Goal: Transaction & Acquisition: Purchase product/service

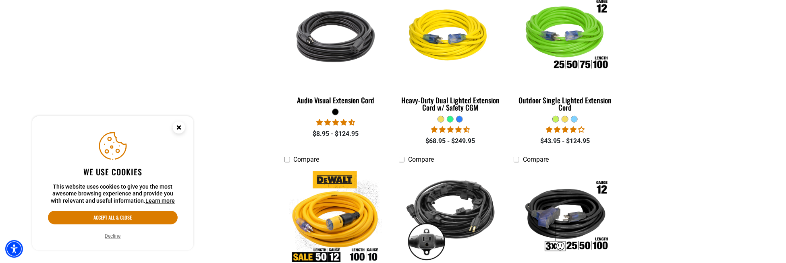
scroll to position [443, 0]
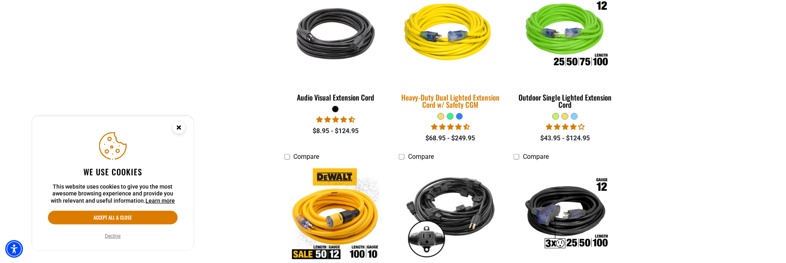
click at [464, 98] on div "Heavy-Duty Dual Lighted Extension Cord w/ Safety CGM" at bounding box center [450, 101] width 103 height 15
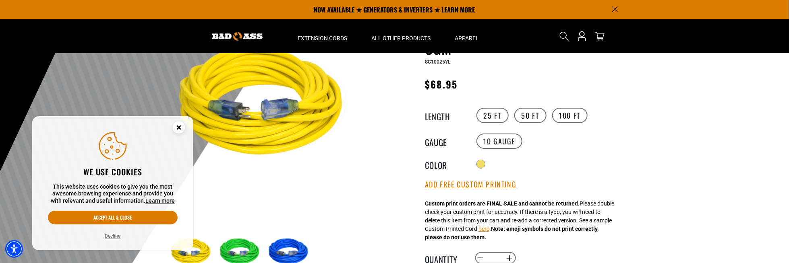
scroll to position [81, 0]
click at [532, 116] on label "50 FT" at bounding box center [530, 115] width 32 height 15
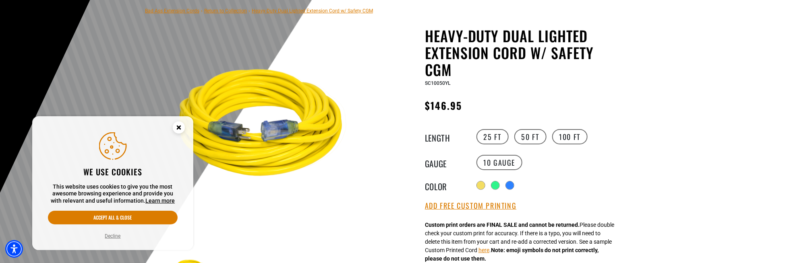
scroll to position [81, 0]
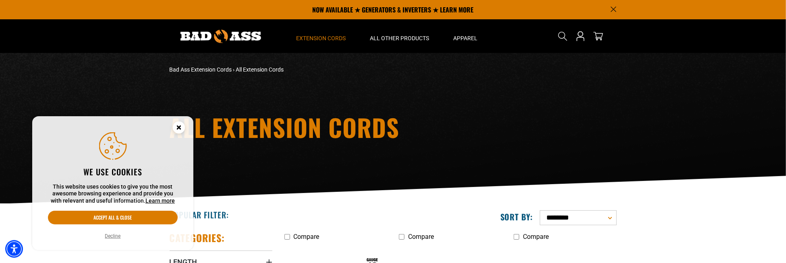
click at [177, 125] on circle "Close this option" at bounding box center [179, 128] width 12 height 12
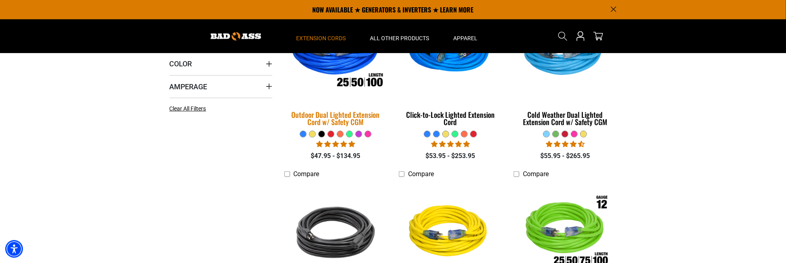
scroll to position [242, 0]
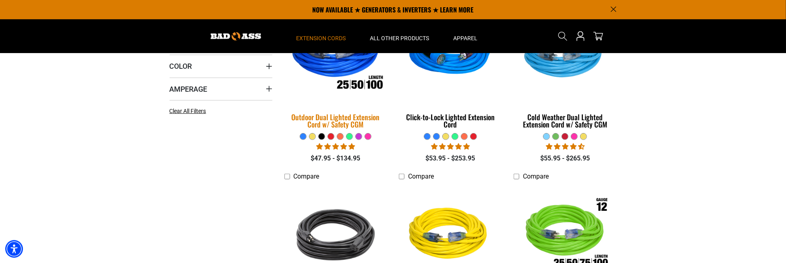
click at [349, 80] on img at bounding box center [335, 53] width 113 height 103
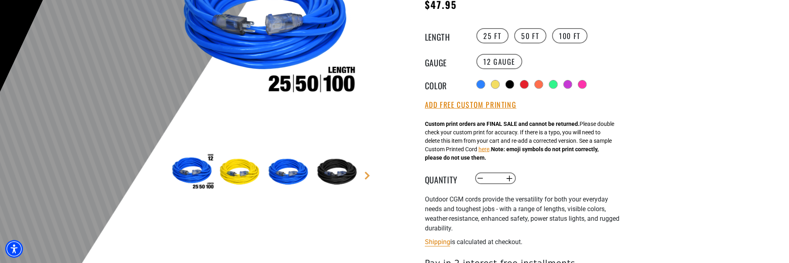
scroll to position [161, 0]
click at [243, 169] on img at bounding box center [241, 172] width 47 height 47
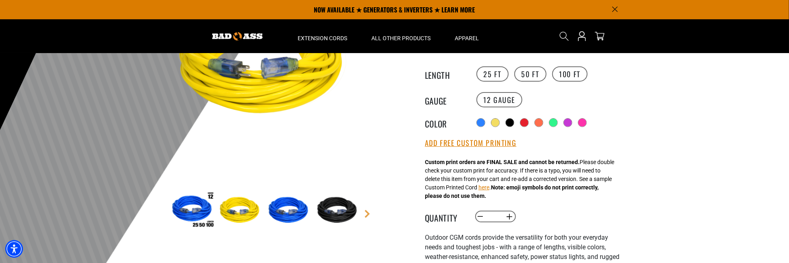
scroll to position [121, 0]
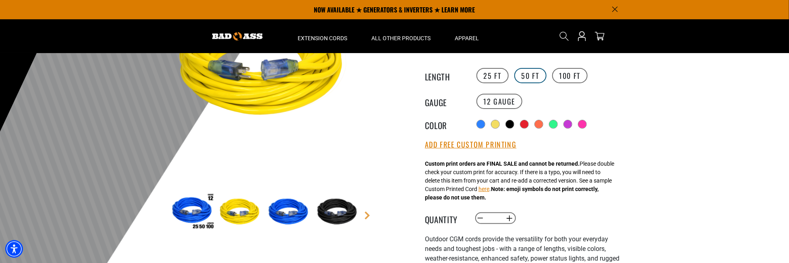
click at [527, 77] on label "50 FT" at bounding box center [530, 75] width 32 height 15
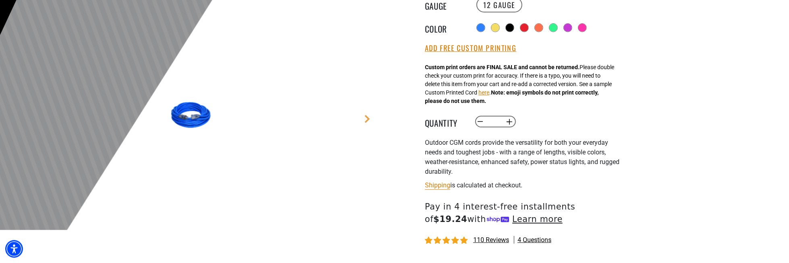
scroll to position [242, 0]
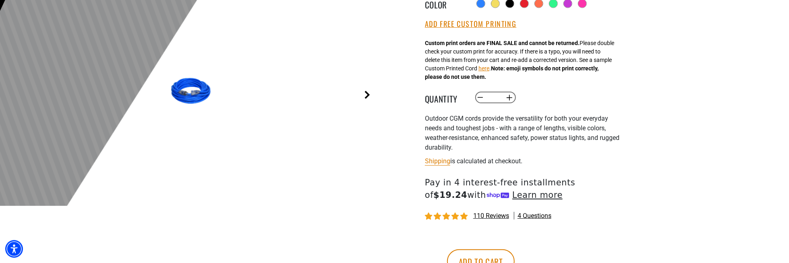
click at [366, 96] on link "Next" at bounding box center [367, 95] width 8 height 8
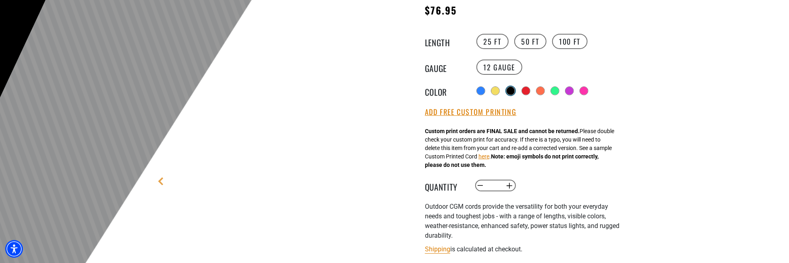
scroll to position [161, 0]
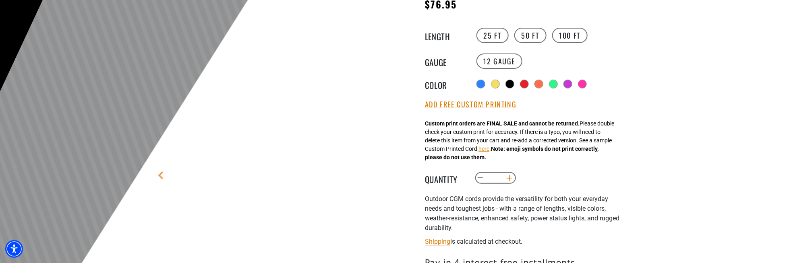
click at [510, 178] on button "Increase quantity for Outdoor Dual Lighted Extension Cord w/ Safety CGM" at bounding box center [510, 179] width 12 height 14
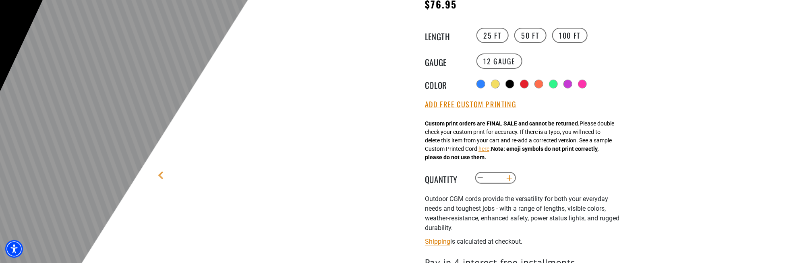
click at [510, 178] on button "Increase quantity for Outdoor Dual Lighted Extension Cord w/ Safety CGM" at bounding box center [510, 179] width 12 height 14
type input "**"
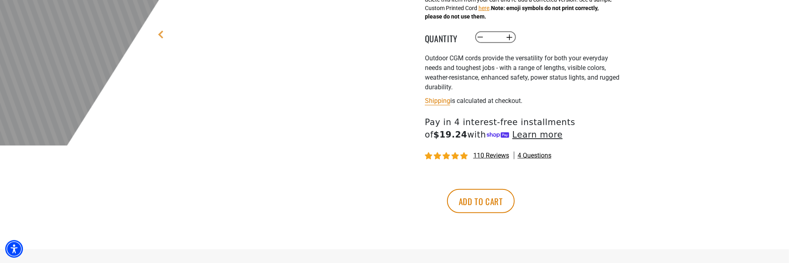
scroll to position [322, 0]
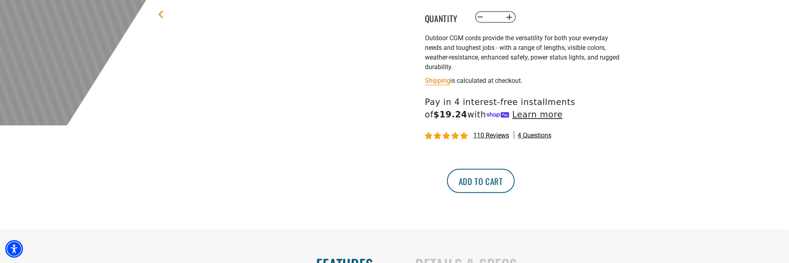
click at [515, 184] on button "Add to cart" at bounding box center [481, 181] width 68 height 24
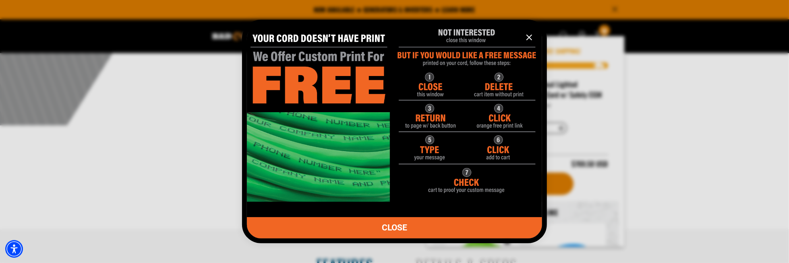
click at [425, 153] on img "information" at bounding box center [394, 109] width 295 height 185
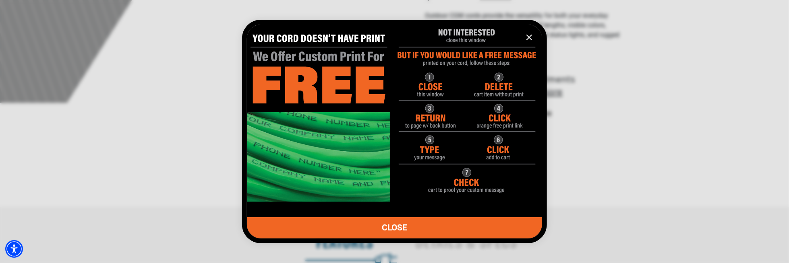
scroll to position [363, 0]
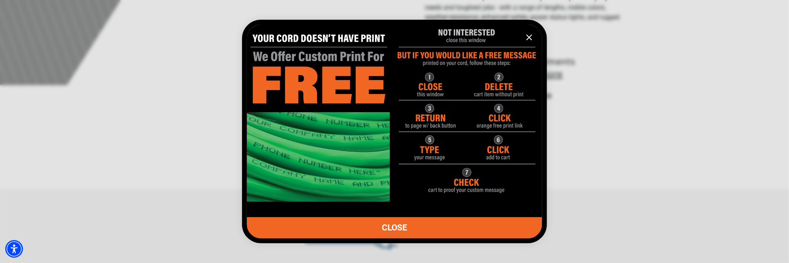
click at [429, 85] on img "information" at bounding box center [394, 109] width 295 height 185
click at [436, 121] on img "information" at bounding box center [394, 109] width 295 height 185
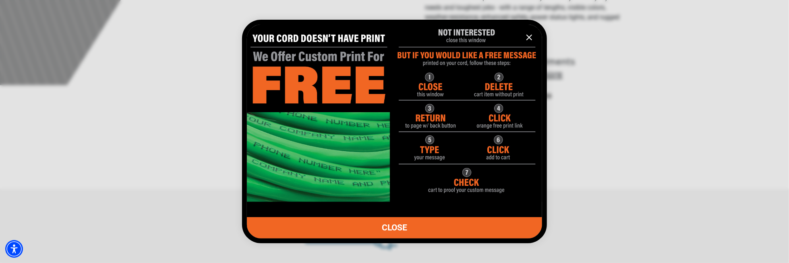
click at [436, 121] on img "information" at bounding box center [394, 109] width 295 height 185
click at [434, 115] on img "information" at bounding box center [394, 109] width 295 height 185
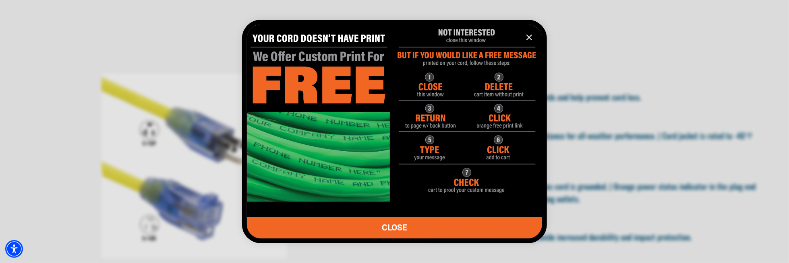
scroll to position [564, 0]
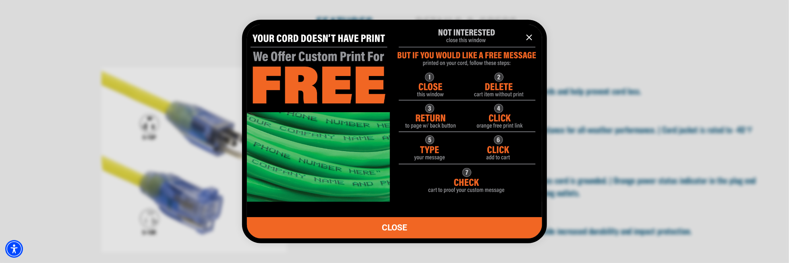
click at [528, 40] on icon "information" at bounding box center [530, 38] width 10 height 10
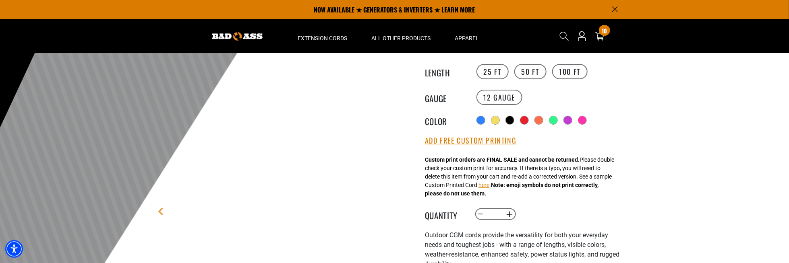
scroll to position [121, 0]
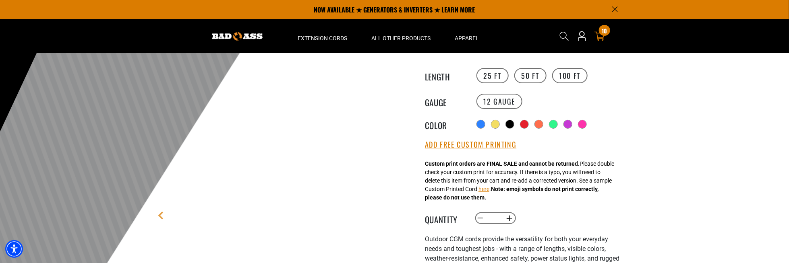
click at [601, 35] on icon "cart" at bounding box center [600, 36] width 10 height 10
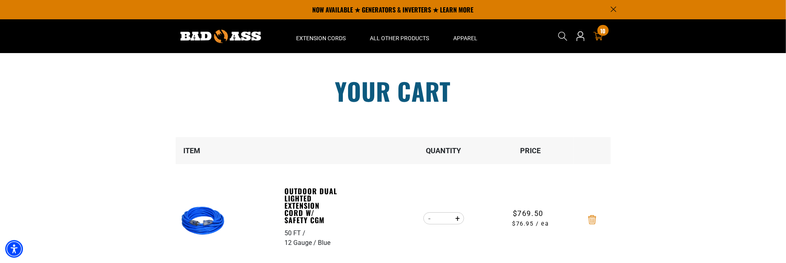
click at [594, 221] on icon "Remove Outdoor Dual Lighted Extension Cord w/ Safety CGM - 50 FT / 12 Gauge / B…" at bounding box center [592, 220] width 8 height 9
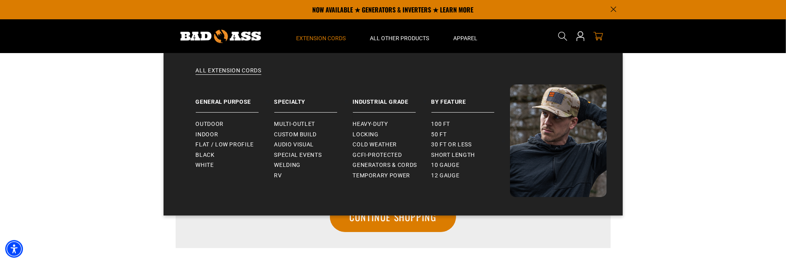
click at [309, 37] on span "Extension Cords" at bounding box center [322, 38] width 50 height 7
click at [329, 38] on span "Extension Cords" at bounding box center [322, 38] width 50 height 7
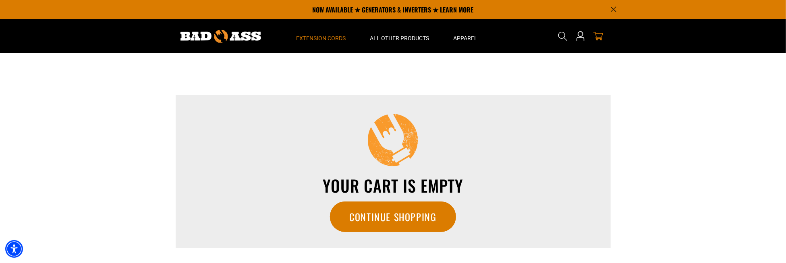
click at [328, 38] on span "Extension Cords" at bounding box center [322, 38] width 50 height 7
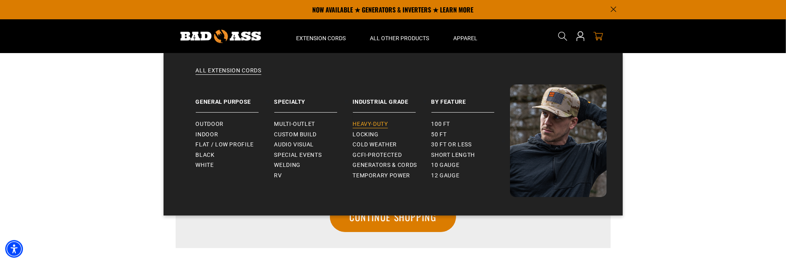
click at [372, 125] on span "Heavy-Duty" at bounding box center [370, 124] width 35 height 7
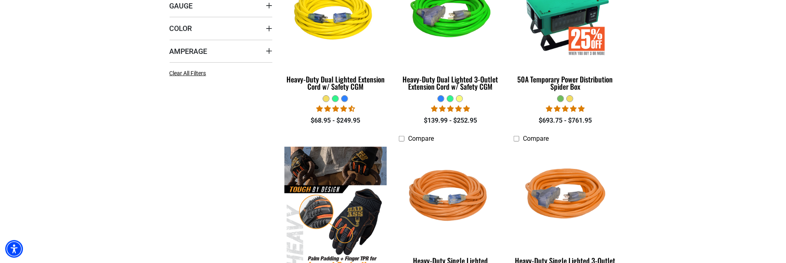
scroll to position [282, 0]
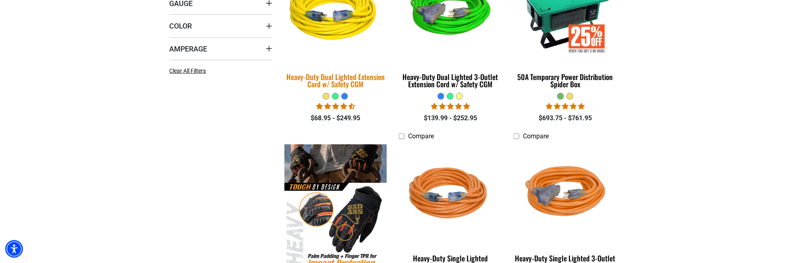
click at [330, 81] on div "Heavy-Duty Dual Lighted Extension Cord w/ Safety CGM" at bounding box center [335, 80] width 103 height 15
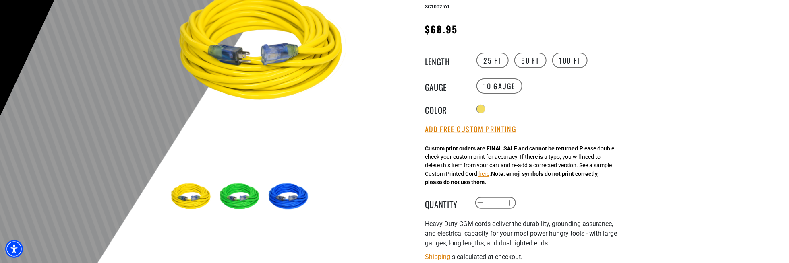
scroll to position [161, 0]
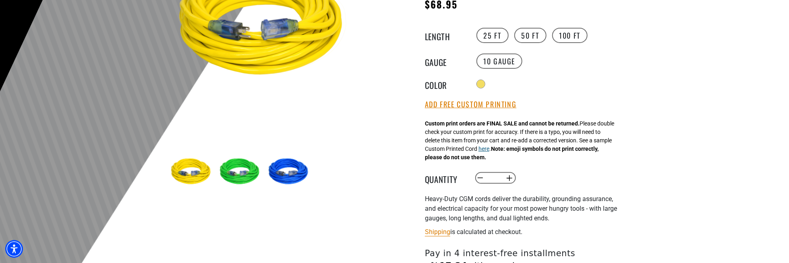
click at [490, 152] on button "here" at bounding box center [484, 149] width 11 height 8
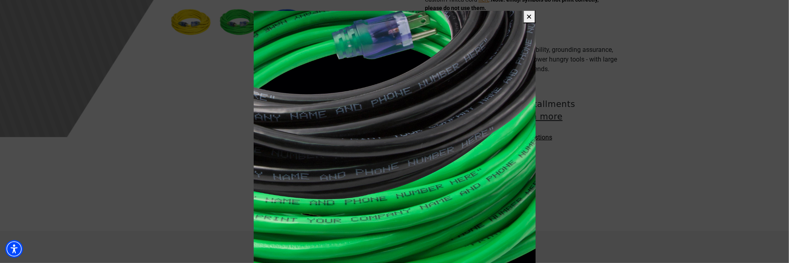
scroll to position [322, 0]
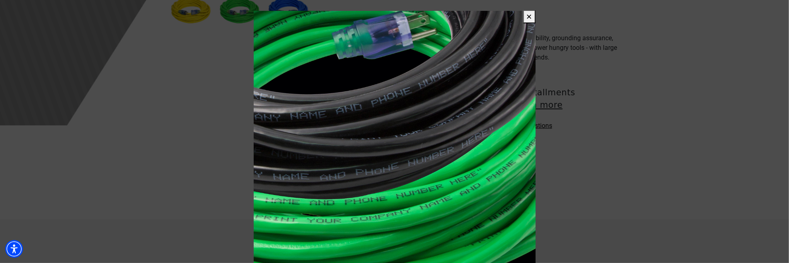
click at [526, 16] on button "✕" at bounding box center [529, 16] width 12 height 13
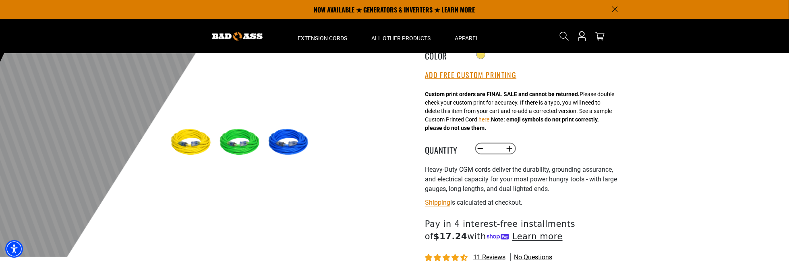
scroll to position [161, 0]
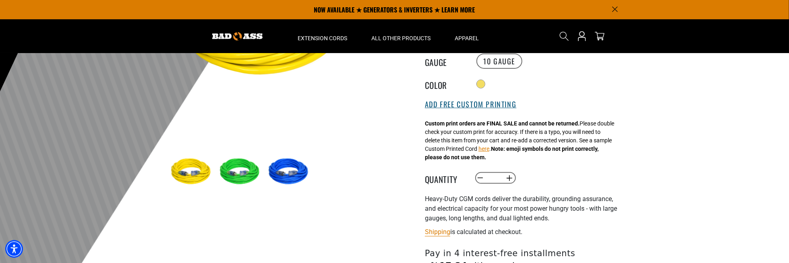
click at [457, 103] on button "Add Free Custom Printing" at bounding box center [470, 104] width 91 height 9
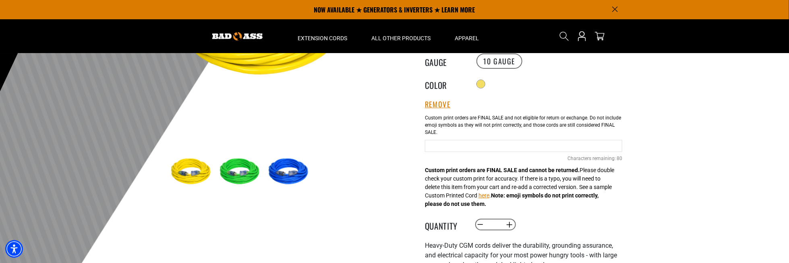
click at [434, 143] on input "Yellow Cables" at bounding box center [523, 146] width 197 height 12
type input "**********"
click at [311, 203] on main-product-gallery "1 of 3 Previous Next 1" at bounding box center [266, 82] width 230 height 312
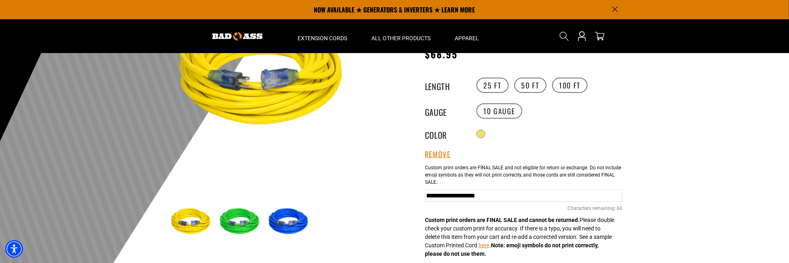
scroll to position [81, 0]
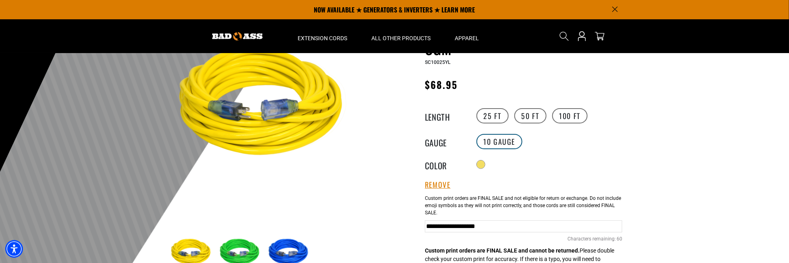
click at [504, 141] on label "10 Gauge" at bounding box center [500, 141] width 46 height 15
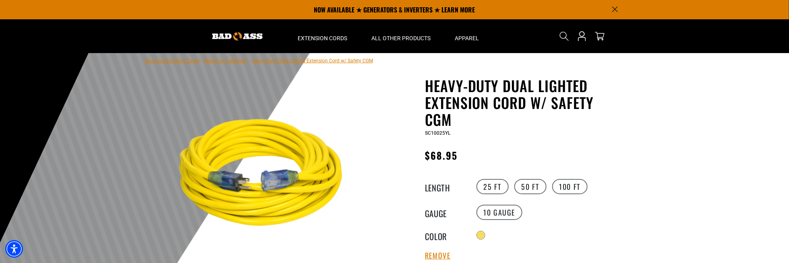
scroll to position [0, 0]
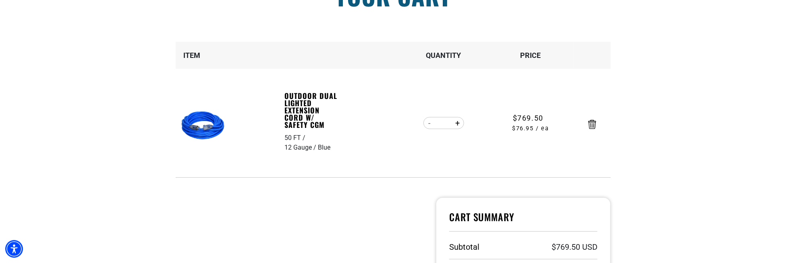
scroll to position [121, 0]
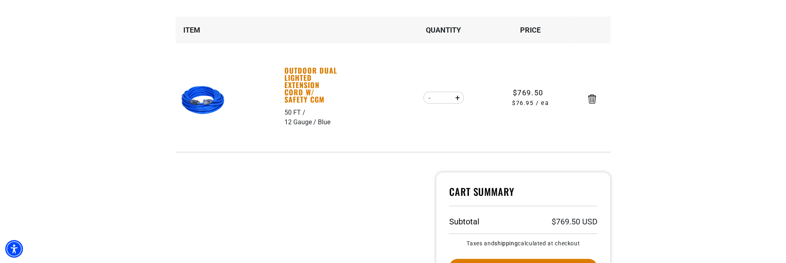
click at [305, 92] on link "Outdoor Dual Lighted Extension Cord w/ Safety CGM" at bounding box center [313, 85] width 56 height 36
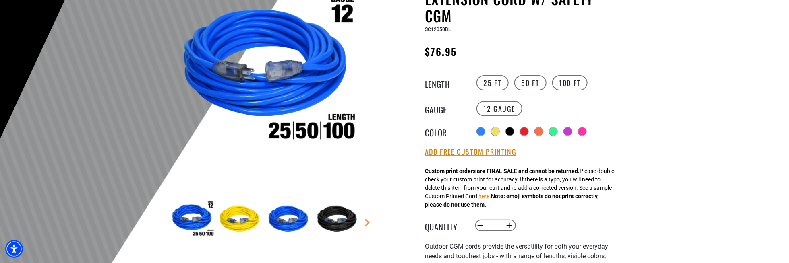
scroll to position [121, 0]
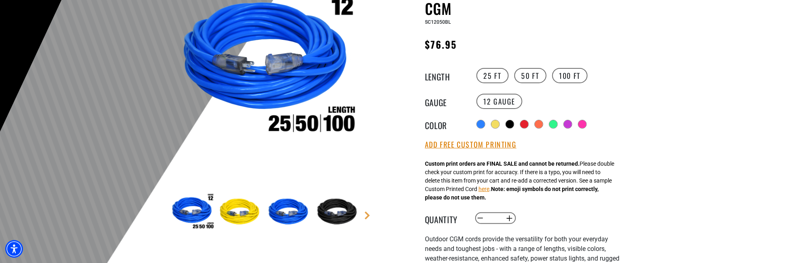
click at [243, 216] on img at bounding box center [241, 212] width 47 height 47
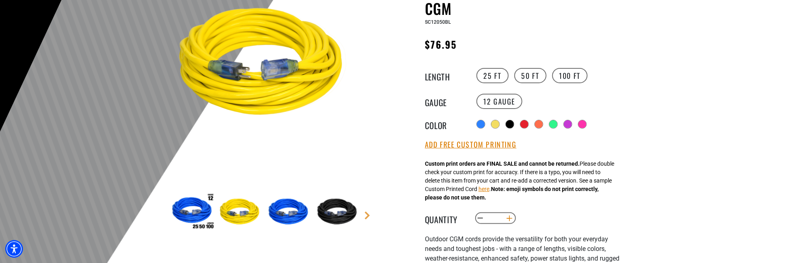
click at [511, 221] on button "Increase quantity for Outdoor Dual Lighted Extension Cord w/ Safety CGM" at bounding box center [510, 219] width 12 height 14
click at [510, 219] on button "Increase quantity for Outdoor Dual Lighted Extension Cord w/ Safety CGM" at bounding box center [510, 219] width 12 height 14
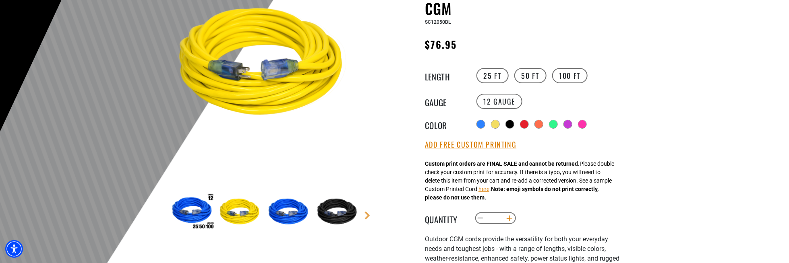
click at [510, 219] on button "Increase quantity for Outdoor Dual Lighted Extension Cord w/ Safety CGM" at bounding box center [510, 219] width 12 height 14
type input "**"
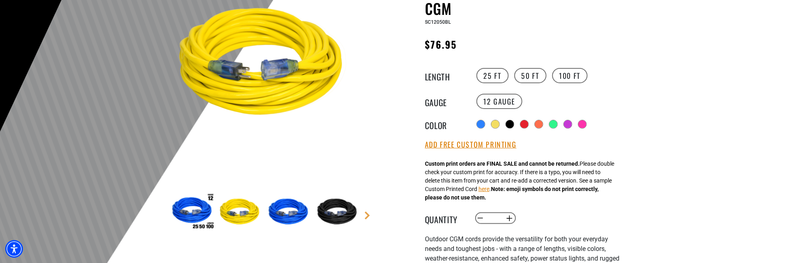
click at [347, 164] on section "2 of 9" at bounding box center [265, 102] width 197 height 272
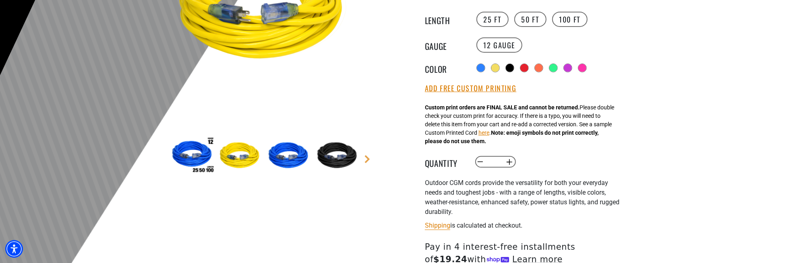
scroll to position [201, 0]
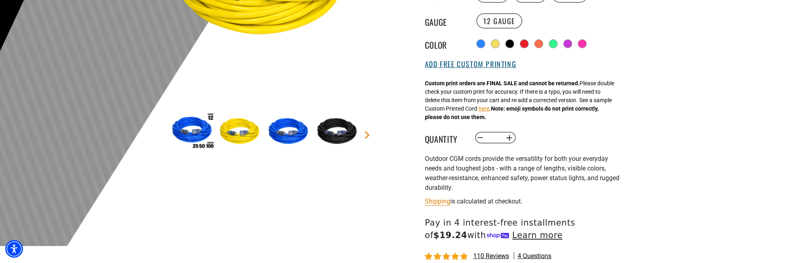
click at [459, 64] on button "Add Free Custom Printing" at bounding box center [470, 64] width 91 height 9
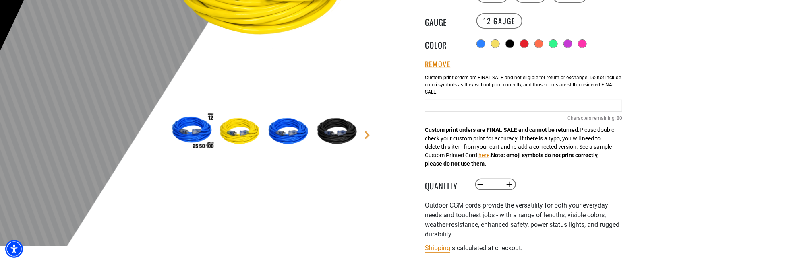
click at [449, 106] on input "Blue Cables" at bounding box center [523, 106] width 197 height 12
type input "**********"
click at [370, 133] on link "Next" at bounding box center [367, 135] width 8 height 8
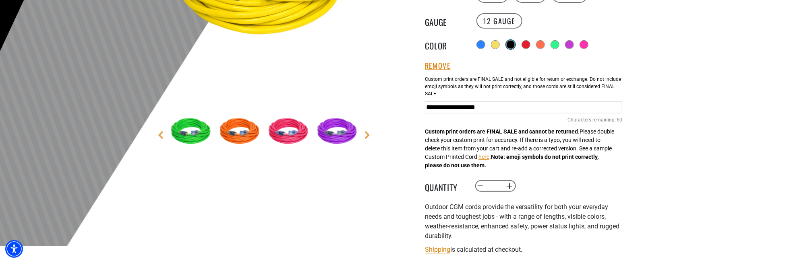
click at [513, 41] on div at bounding box center [511, 45] width 8 height 8
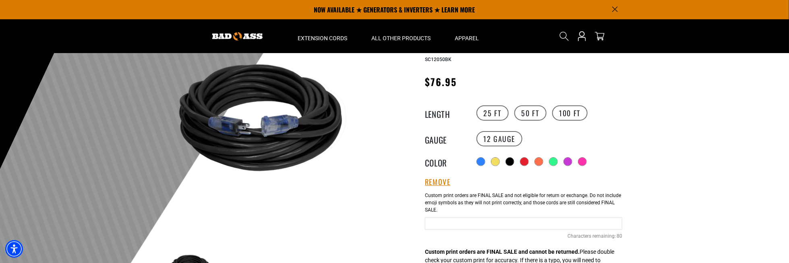
scroll to position [81, 0]
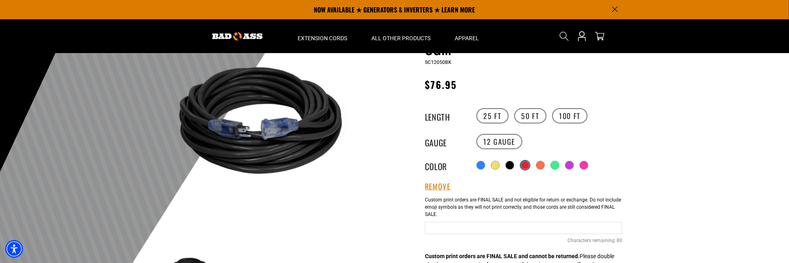
click at [527, 162] on div at bounding box center [525, 166] width 8 height 8
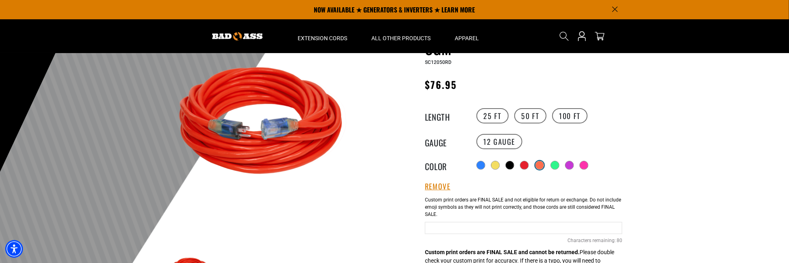
click at [541, 166] on div at bounding box center [540, 166] width 8 height 8
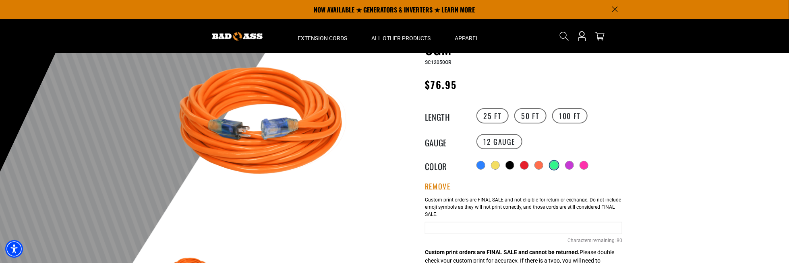
click at [555, 166] on div at bounding box center [554, 166] width 8 height 8
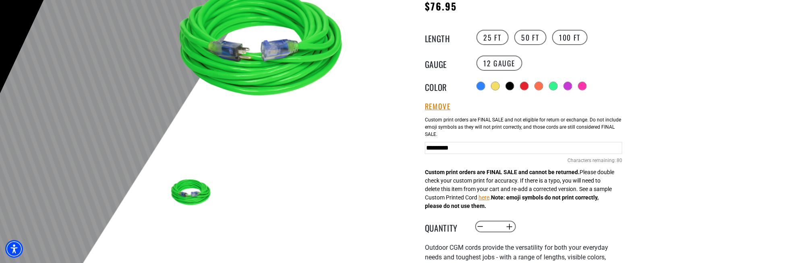
scroll to position [161, 0]
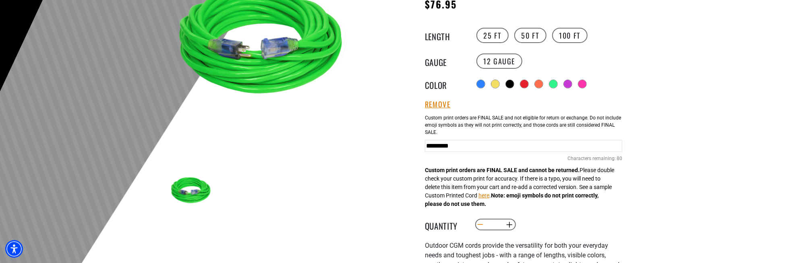
click at [484, 226] on button "Decrease quantity for Outdoor Dual Lighted Extension Cord w/ Safety CGM" at bounding box center [481, 225] width 12 height 14
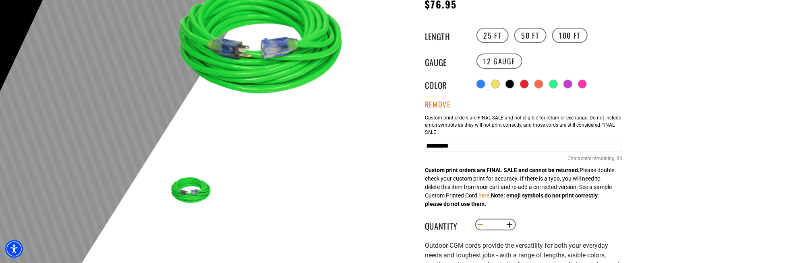
click at [484, 226] on button "Decrease quantity for Outdoor Dual Lighted Extension Cord w/ Safety CGM" at bounding box center [481, 225] width 12 height 14
type input "*"
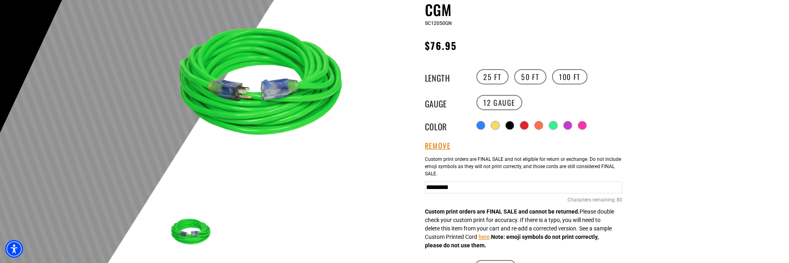
scroll to position [121, 0]
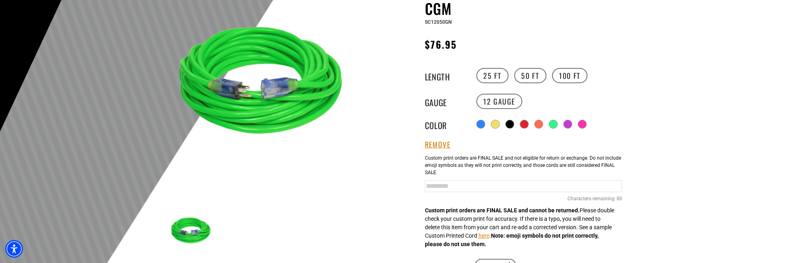
click at [503, 189] on input "Green Cables" at bounding box center [523, 186] width 197 height 12
drag, startPoint x: 566, startPoint y: 190, endPoint x: 344, endPoint y: 193, distance: 222.0
click at [344, 193] on div "2 of 9" at bounding box center [386, 222] width 483 height 512
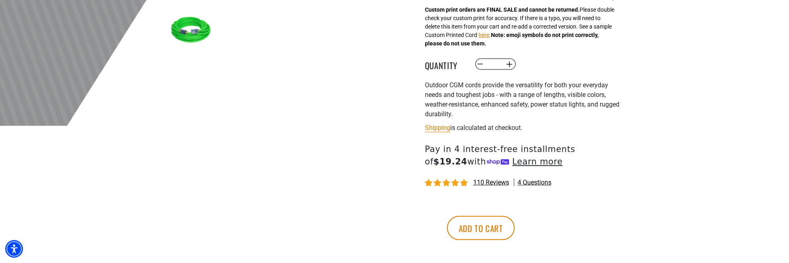
scroll to position [322, 0]
type input "**********"
click at [515, 229] on button "Add to cart" at bounding box center [481, 228] width 68 height 24
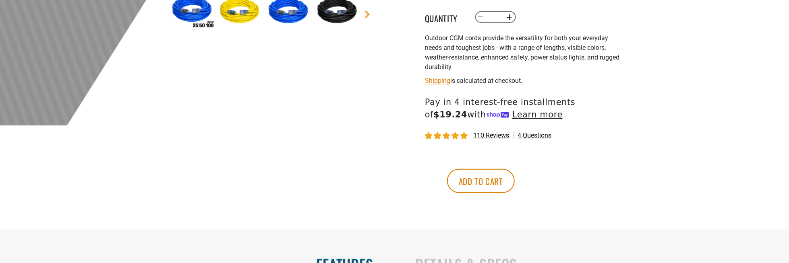
scroll to position [242, 0]
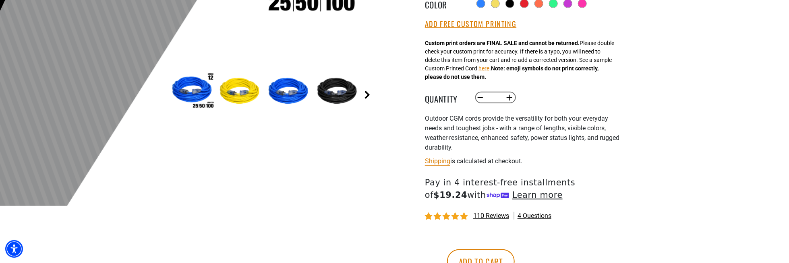
click at [365, 93] on link "Next" at bounding box center [367, 95] width 8 height 8
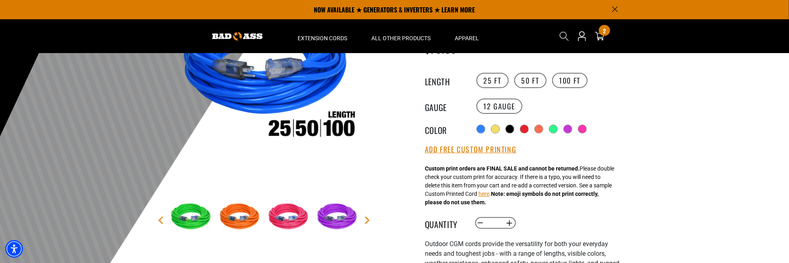
scroll to position [81, 0]
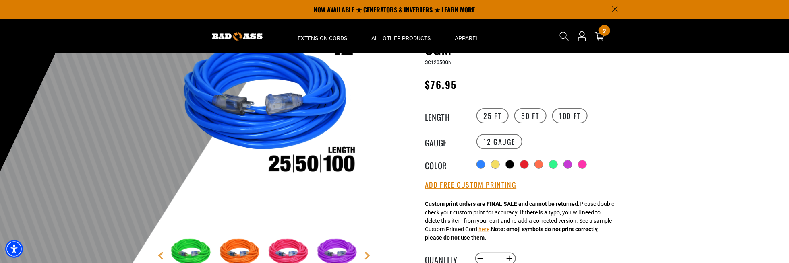
click at [199, 248] on img at bounding box center [192, 253] width 47 height 47
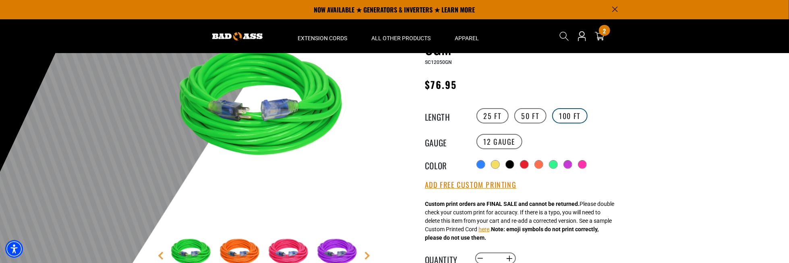
click at [577, 114] on label "100 FT" at bounding box center [570, 115] width 36 height 15
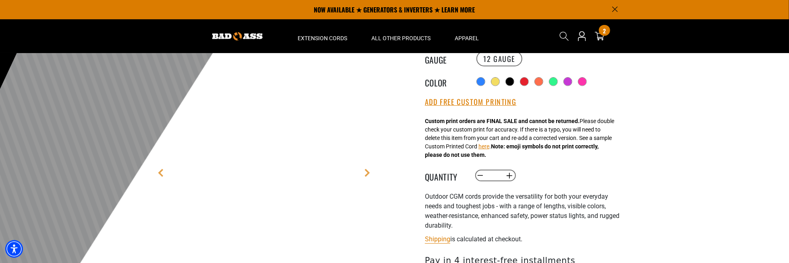
scroll to position [161, 0]
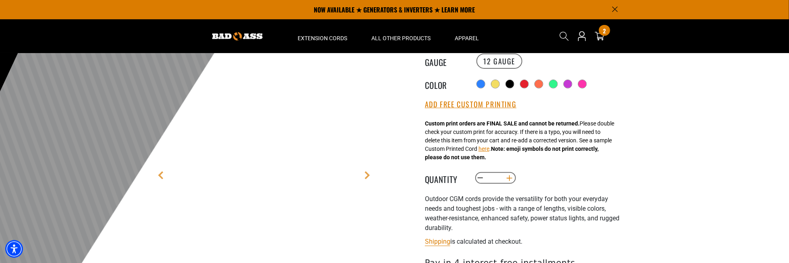
click at [508, 180] on button "Increase quantity for Outdoor Dual Lighted Extension Cord w/ Safety CGM" at bounding box center [510, 179] width 12 height 14
type input "*"
click at [493, 107] on button "Add Free Custom Printing" at bounding box center [470, 104] width 91 height 9
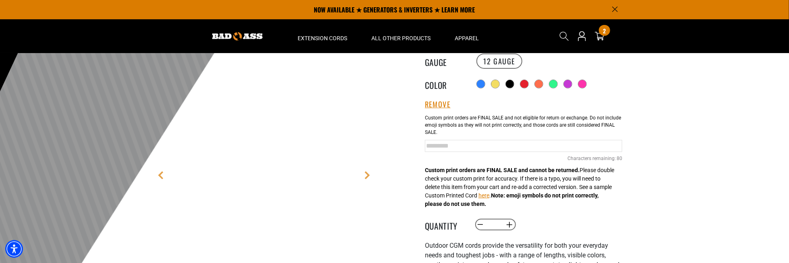
drag, startPoint x: 506, startPoint y: 145, endPoint x: 412, endPoint y: 142, distance: 93.9
click at [412, 142] on div "Outdoor Dual Lighted Extension Cord w/ Safety CGM Outdoor Dual Lighted Extensio…" at bounding box center [508, 182] width 230 height 512
type input "**********"
click at [373, 149] on main-product-gallery "5 of 9 Next" at bounding box center [266, 82] width 230 height 312
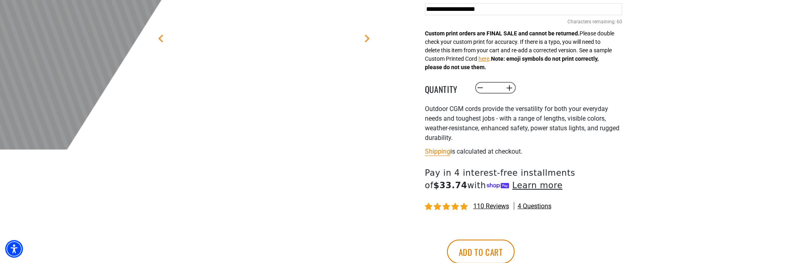
scroll to position [322, 0]
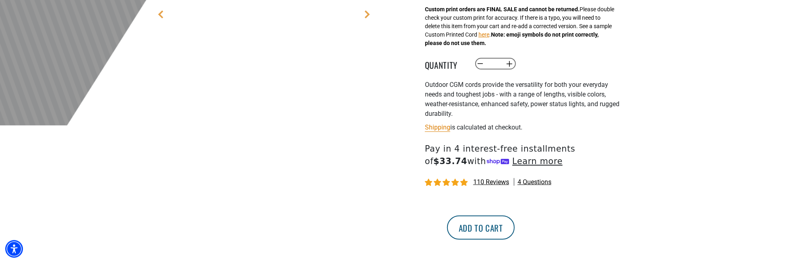
click at [515, 227] on button "Add to cart" at bounding box center [481, 228] width 68 height 24
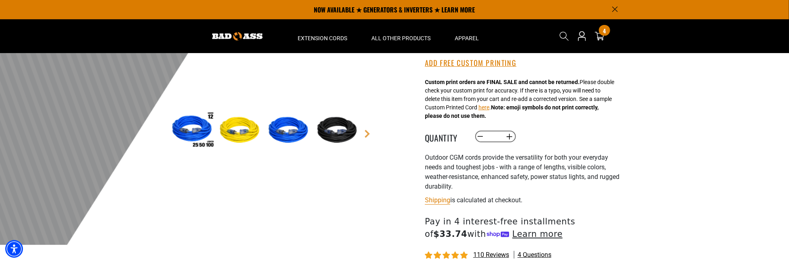
scroll to position [201, 0]
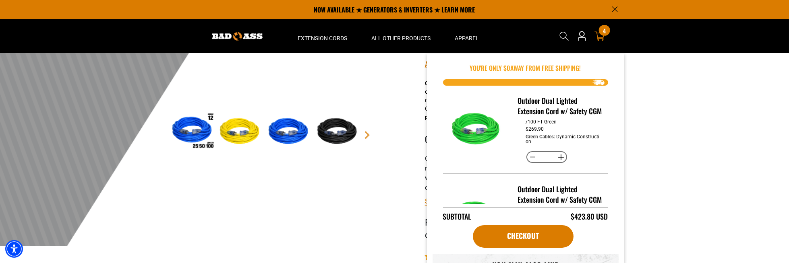
click at [602, 32] on div "4 4 items" at bounding box center [604, 30] width 11 height 11
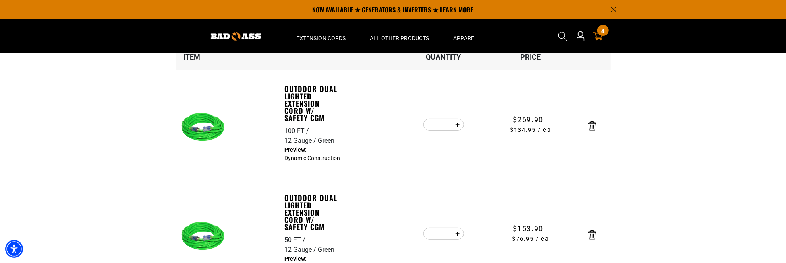
scroll to position [81, 0]
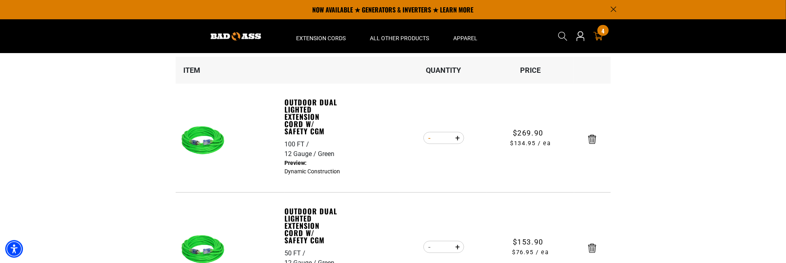
click at [429, 140] on button "Decrease quantity for Outdoor Dual Lighted Extension Cord w/ Safety CGM" at bounding box center [429, 138] width 12 height 14
type input "*"
click at [430, 138] on button "Decrease quantity for Outdoor Dual Lighted Extension Cord w/ Safety CGM" at bounding box center [429, 138] width 12 height 14
type input "*"
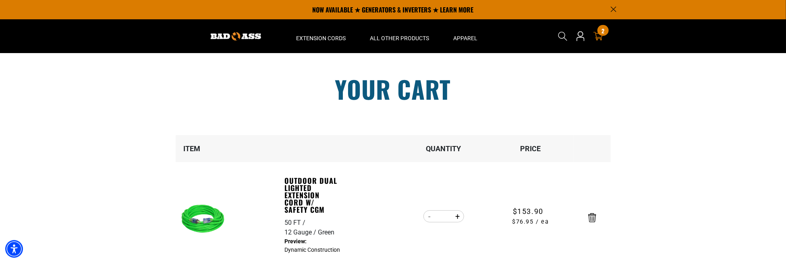
scroll to position [0, 0]
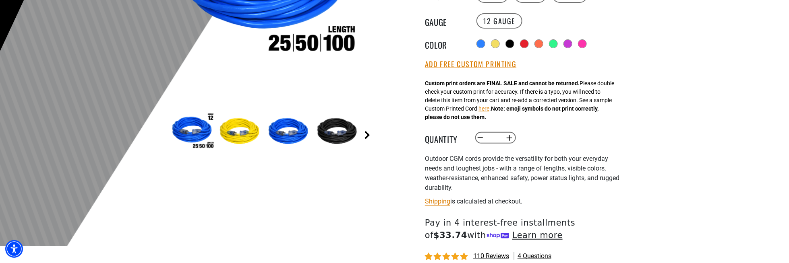
click at [367, 136] on link "Next" at bounding box center [367, 135] width 8 height 8
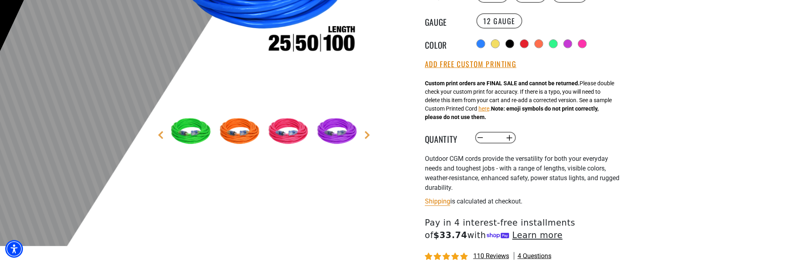
click at [192, 135] on img at bounding box center [192, 132] width 47 height 47
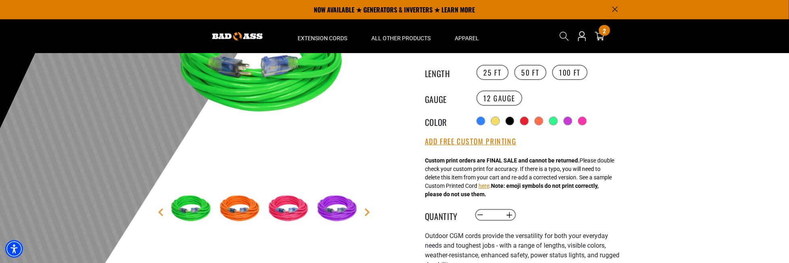
scroll to position [121, 0]
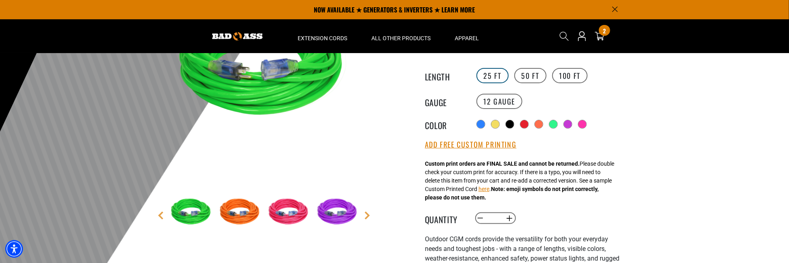
click at [495, 75] on label "25 FT" at bounding box center [493, 75] width 32 height 15
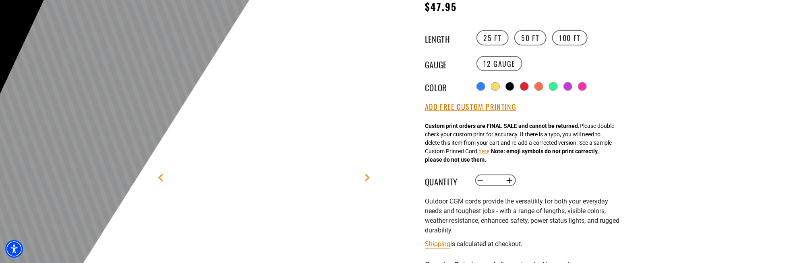
scroll to position [161, 0]
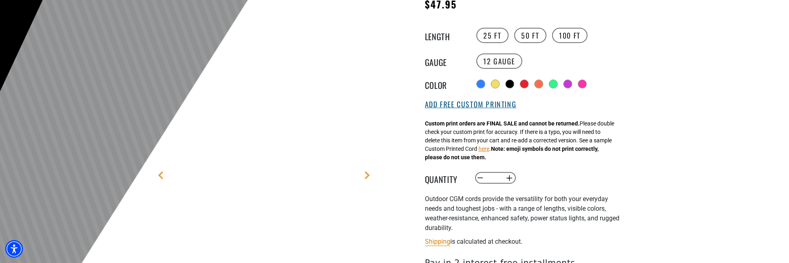
click at [484, 106] on button "Add Free Custom Printing" at bounding box center [470, 104] width 91 height 9
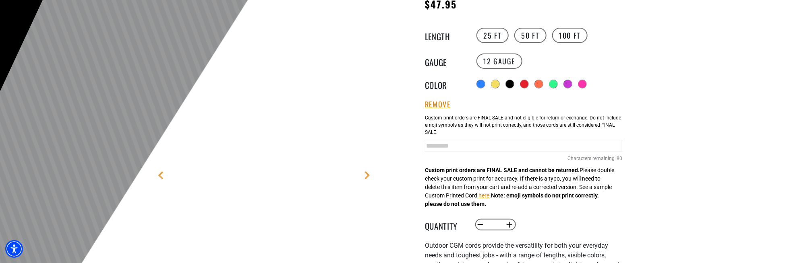
drag, startPoint x: 490, startPoint y: 147, endPoint x: 430, endPoint y: 139, distance: 60.5
click at [430, 139] on div "Green Cables 80 Characters remaining: / 80" at bounding box center [523, 144] width 197 height 69
type input "**********"
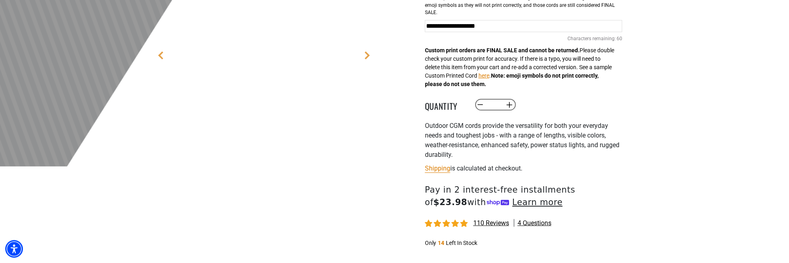
scroll to position [282, 0]
click at [508, 103] on button "Increase quantity for Outdoor Dual Lighted Extension Cord w/ Safety CGM" at bounding box center [510, 105] width 12 height 14
type input "*"
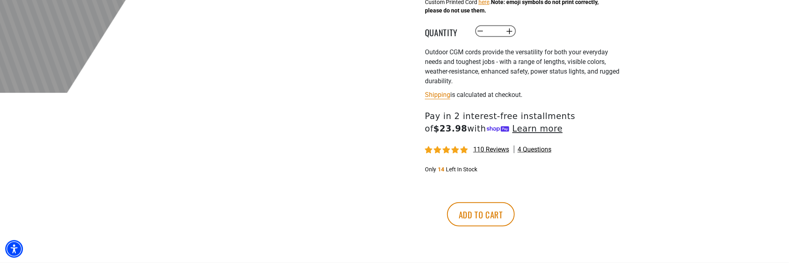
scroll to position [363, 0]
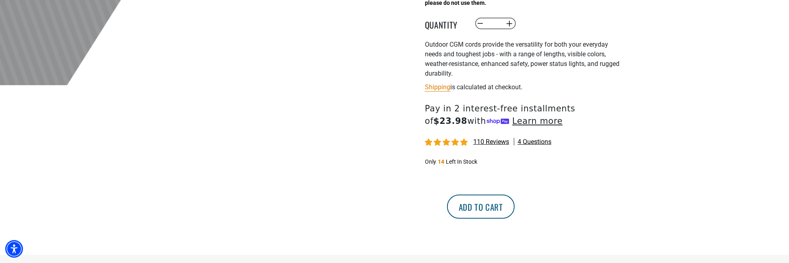
click at [515, 214] on button "Add to cart" at bounding box center [481, 207] width 68 height 24
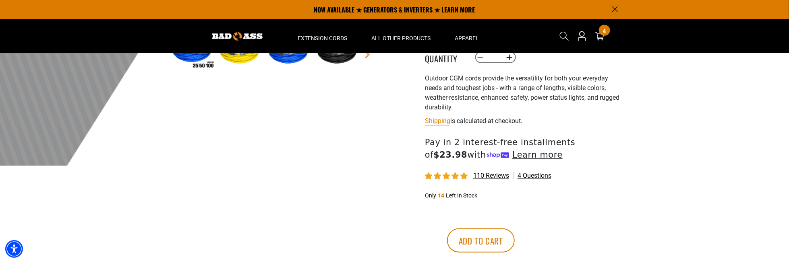
scroll to position [201, 0]
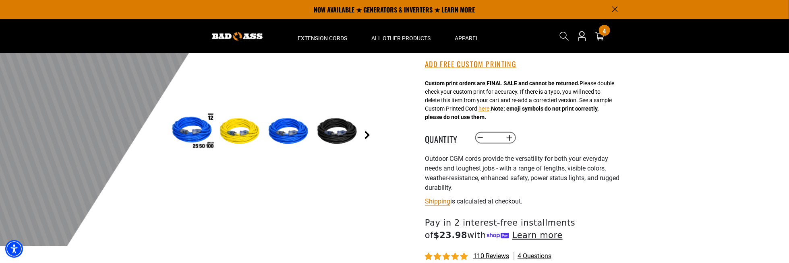
click at [371, 137] on link "Next" at bounding box center [367, 135] width 8 height 8
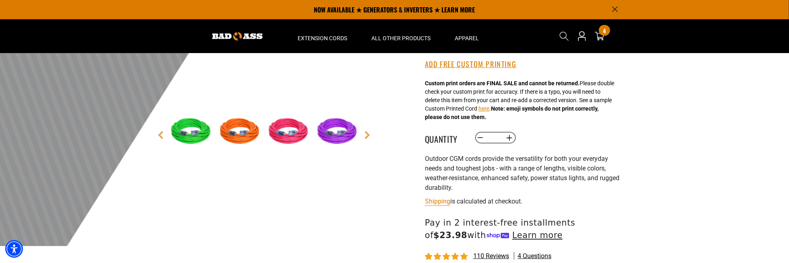
click at [360, 136] on img at bounding box center [338, 132] width 47 height 47
click at [363, 135] on link "Next" at bounding box center [367, 135] width 8 height 8
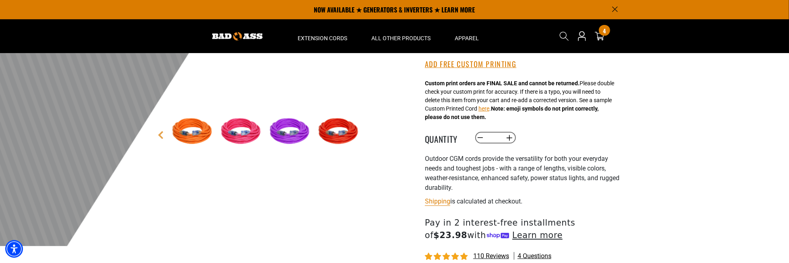
click at [295, 132] on img at bounding box center [291, 132] width 47 height 47
click at [295, 133] on img at bounding box center [291, 132] width 47 height 47
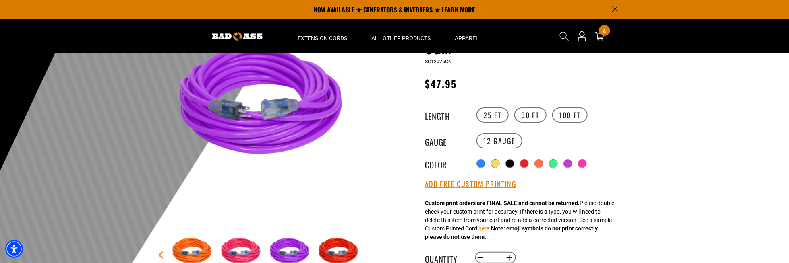
scroll to position [81, 0]
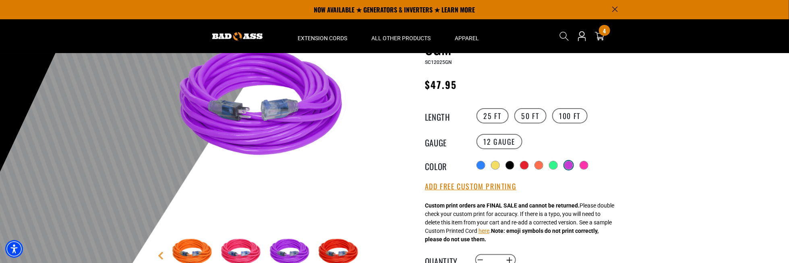
click at [569, 162] on div at bounding box center [569, 166] width 8 height 8
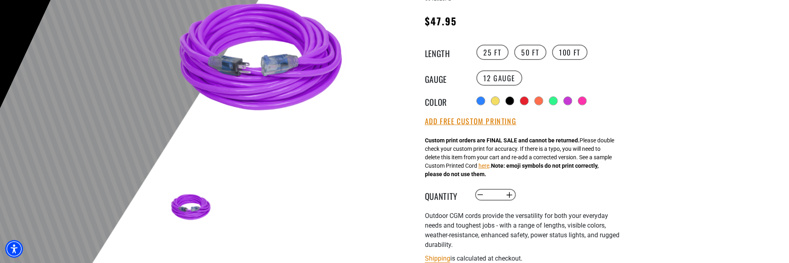
scroll to position [161, 0]
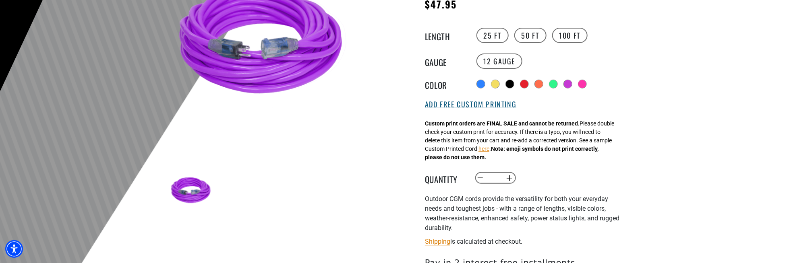
click at [448, 106] on button "Add Free Custom Printing" at bounding box center [470, 104] width 91 height 9
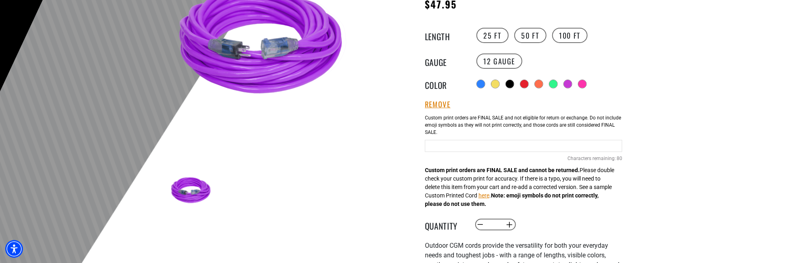
click at [462, 141] on input "text" at bounding box center [523, 146] width 197 height 12
paste input "**********"
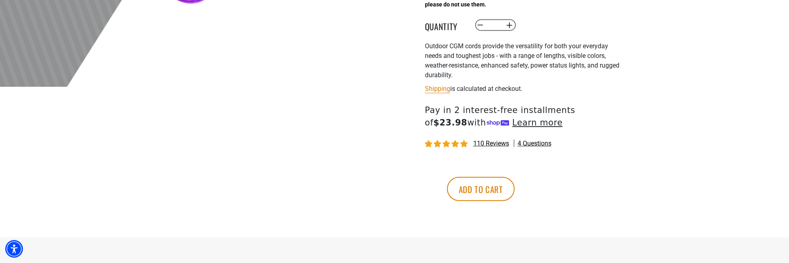
scroll to position [363, 0]
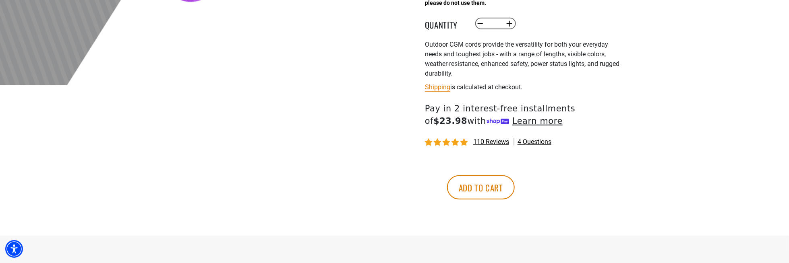
type input "**********"
click at [515, 191] on button "Add to cart" at bounding box center [481, 188] width 68 height 24
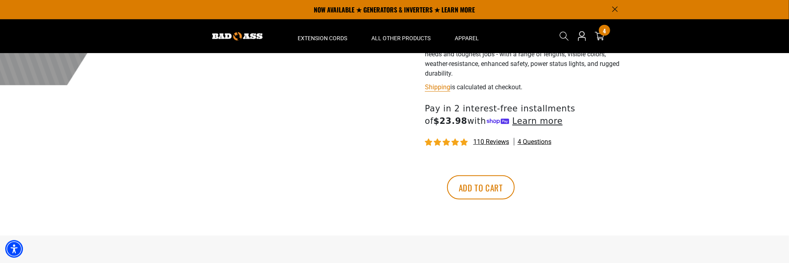
scroll to position [310, 0]
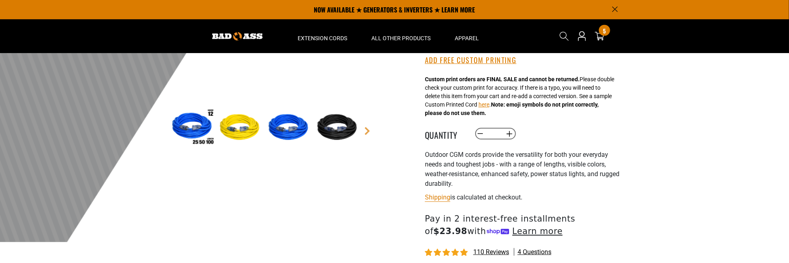
scroll to position [125, 0]
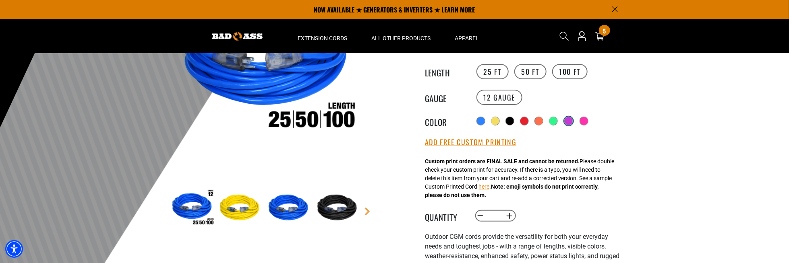
click at [566, 120] on div at bounding box center [569, 121] width 8 height 8
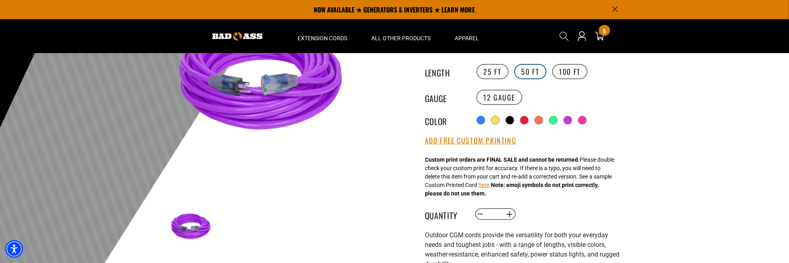
click at [531, 71] on label "50 FT" at bounding box center [530, 71] width 32 height 15
click at [461, 139] on button "Add Free Custom Printing" at bounding box center [470, 141] width 91 height 9
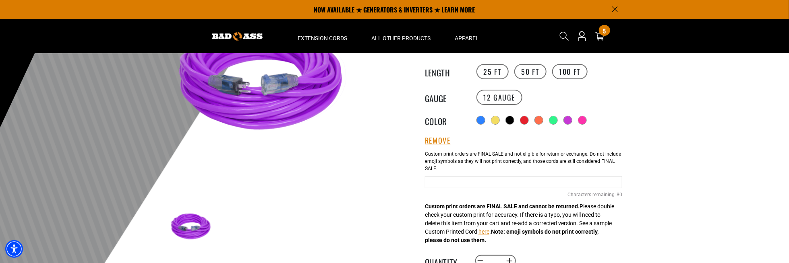
click at [445, 182] on input "text" at bounding box center [523, 182] width 197 height 12
drag, startPoint x: 445, startPoint y: 179, endPoint x: 436, endPoint y: 179, distance: 8.5
click at [436, 179] on input "text" at bounding box center [523, 182] width 197 height 12
type input "**********"
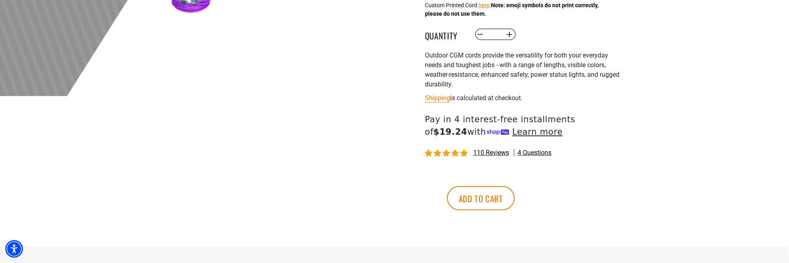
scroll to position [367, 0]
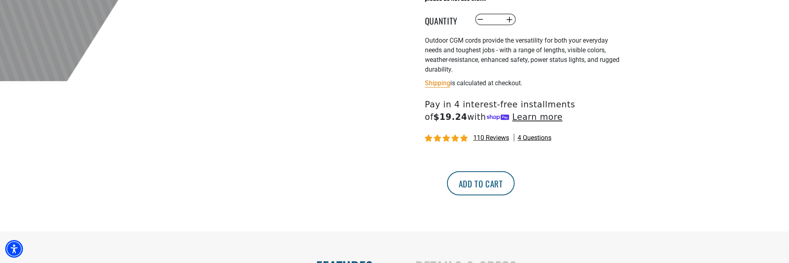
click at [515, 186] on button "Add to cart" at bounding box center [481, 184] width 68 height 24
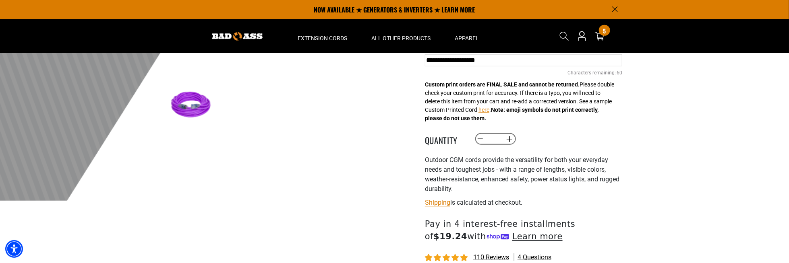
scroll to position [246, 0]
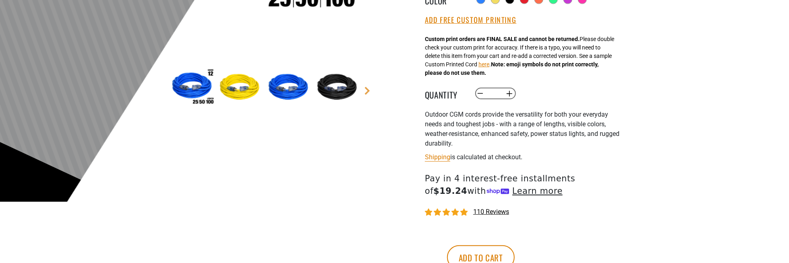
scroll to position [246, 0]
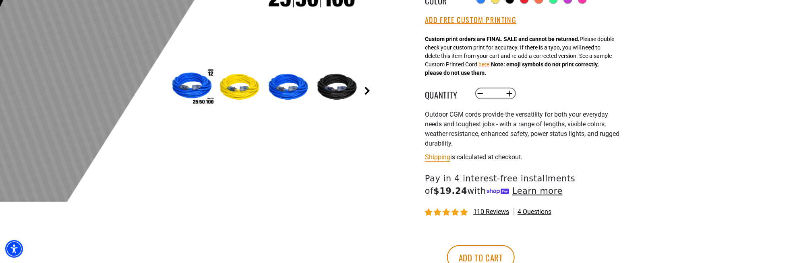
click at [364, 90] on link "Next" at bounding box center [367, 91] width 8 height 8
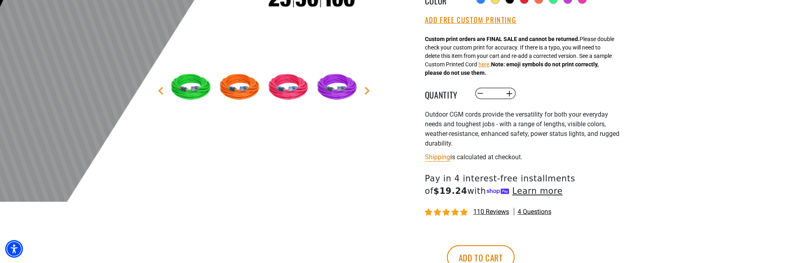
click at [289, 89] on img at bounding box center [289, 87] width 47 height 47
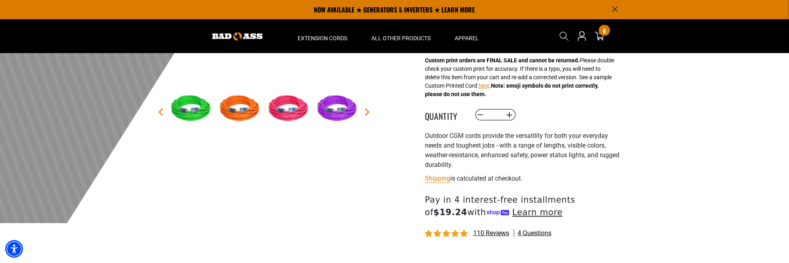
scroll to position [165, 0]
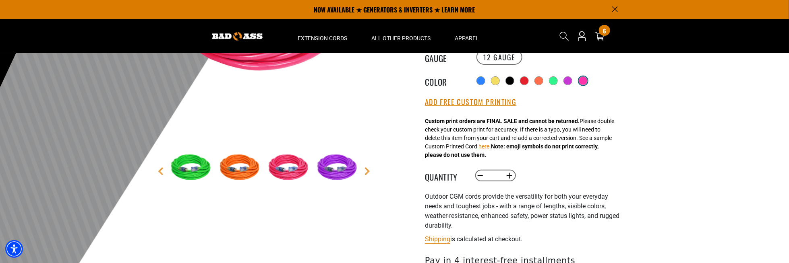
click at [586, 79] on div at bounding box center [583, 81] width 8 height 8
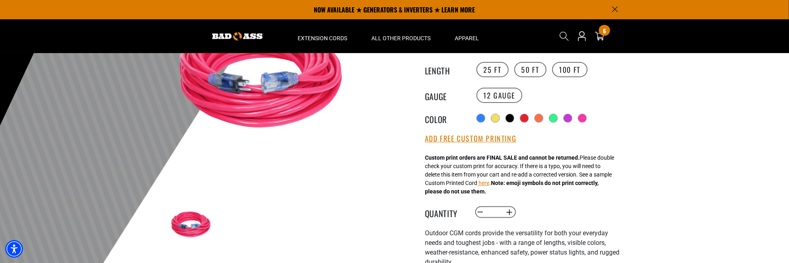
scroll to position [125, 0]
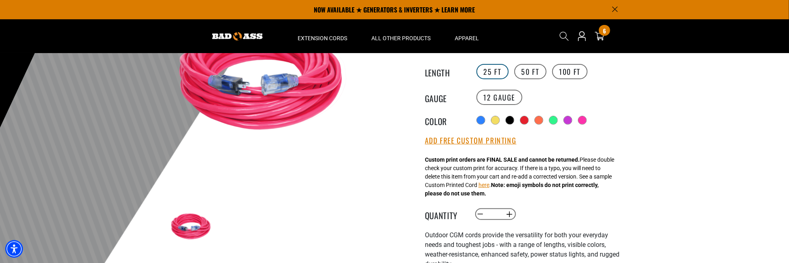
click at [490, 71] on label "25 FT" at bounding box center [493, 71] width 32 height 15
click at [471, 143] on button "Add Free Custom Printing" at bounding box center [470, 141] width 91 height 9
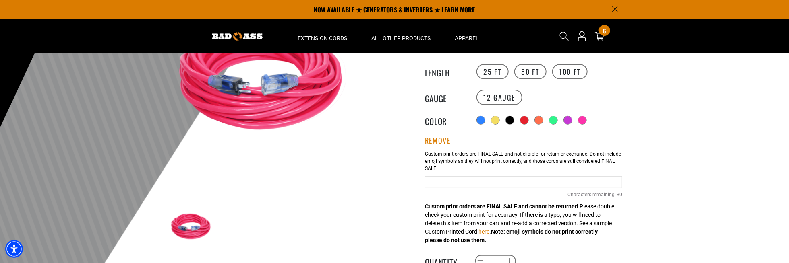
click at [449, 179] on input "text" at bounding box center [523, 182] width 197 height 12
paste input "**********"
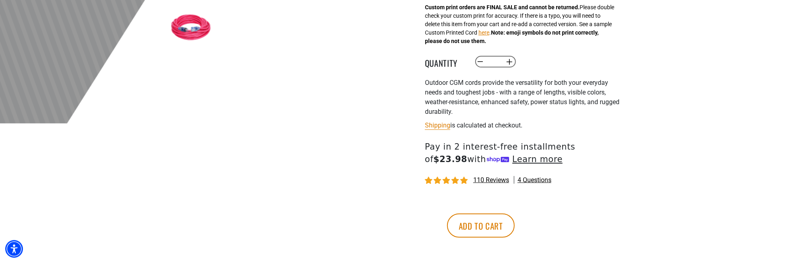
scroll to position [326, 0]
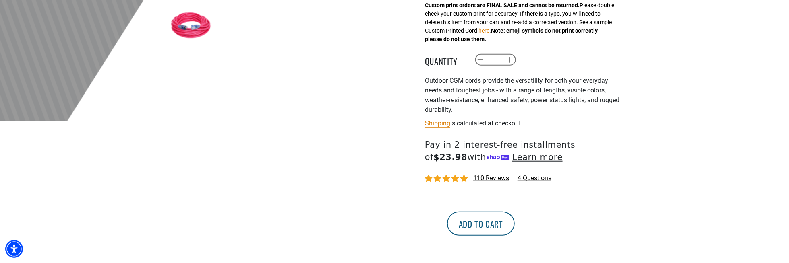
type input "**********"
click at [515, 224] on button "Add to cart" at bounding box center [481, 224] width 68 height 24
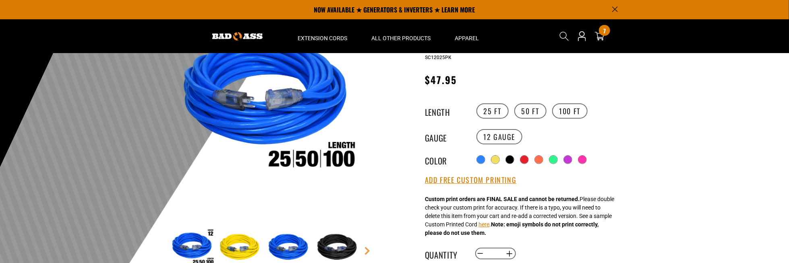
scroll to position [85, 0]
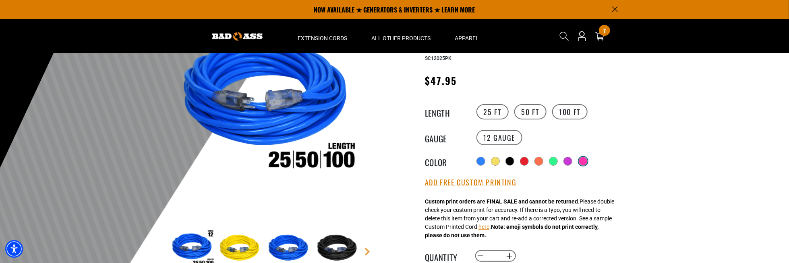
click at [584, 158] on div at bounding box center [583, 162] width 8 height 8
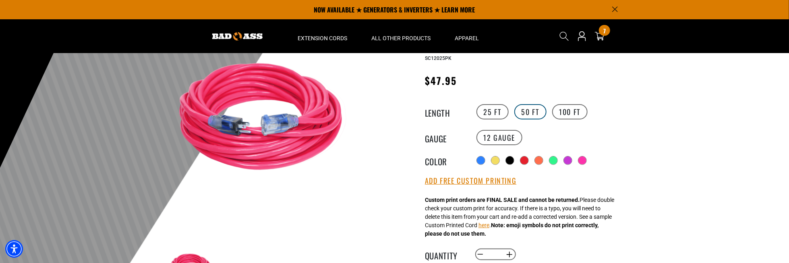
click at [537, 110] on label "50 FT" at bounding box center [530, 111] width 32 height 15
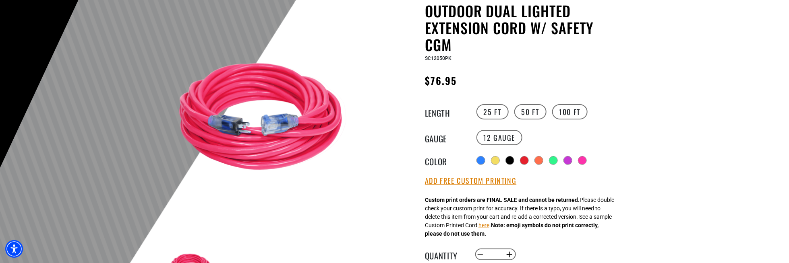
scroll to position [165, 0]
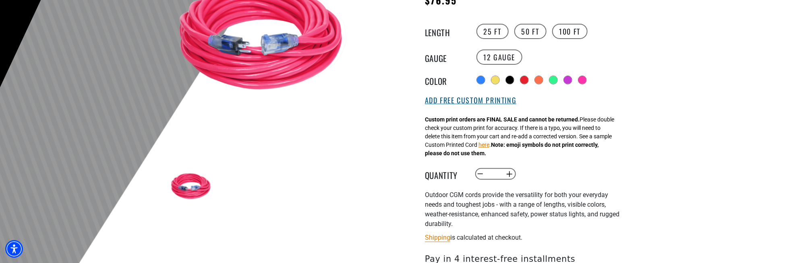
click at [487, 98] on button "Add Free Custom Printing" at bounding box center [470, 100] width 91 height 9
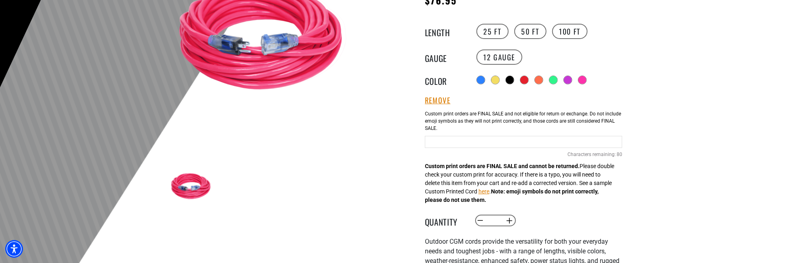
click at [457, 141] on input "text" at bounding box center [523, 142] width 197 height 12
drag, startPoint x: 457, startPoint y: 141, endPoint x: 452, endPoint y: 139, distance: 4.6
click at [452, 139] on input "text" at bounding box center [523, 142] width 197 height 12
type input "**********"
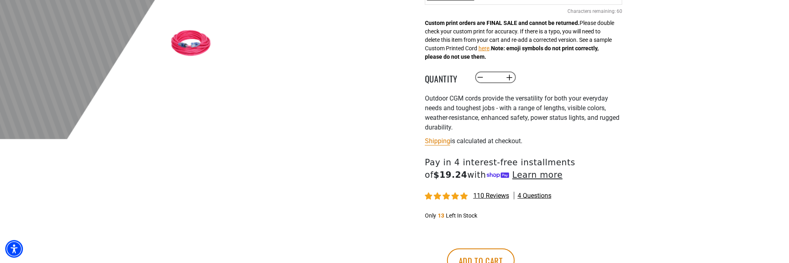
scroll to position [367, 0]
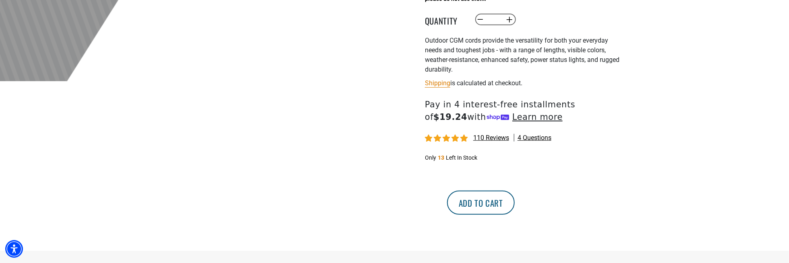
click at [515, 200] on button "Add to cart" at bounding box center [481, 203] width 68 height 24
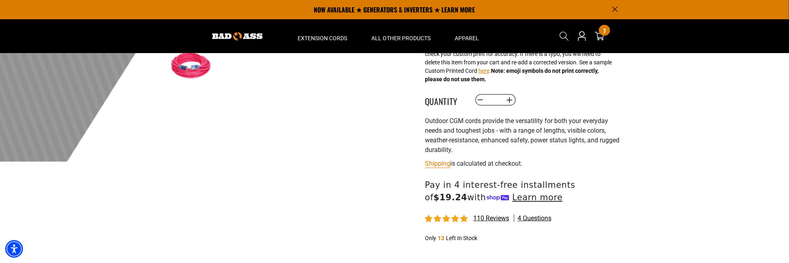
scroll to position [262, 0]
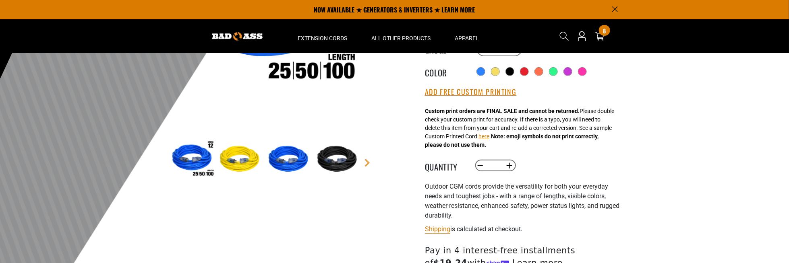
scroll to position [174, 0]
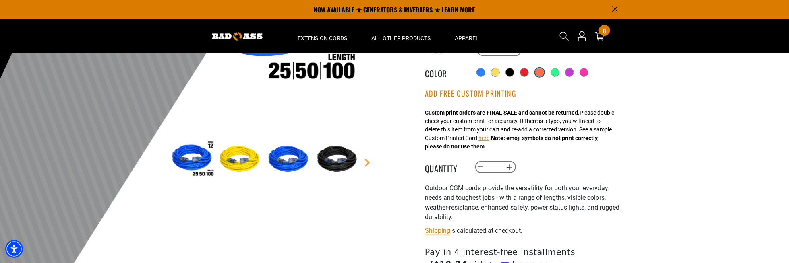
click at [541, 71] on div at bounding box center [540, 72] width 8 height 8
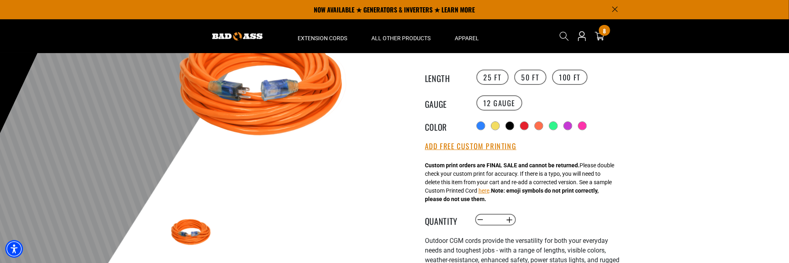
scroll to position [93, 0]
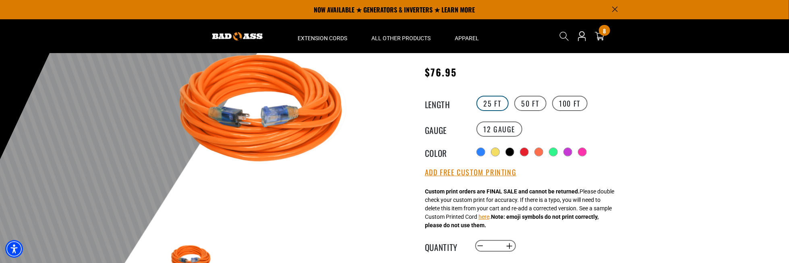
click at [494, 102] on label "25 FT" at bounding box center [493, 103] width 32 height 15
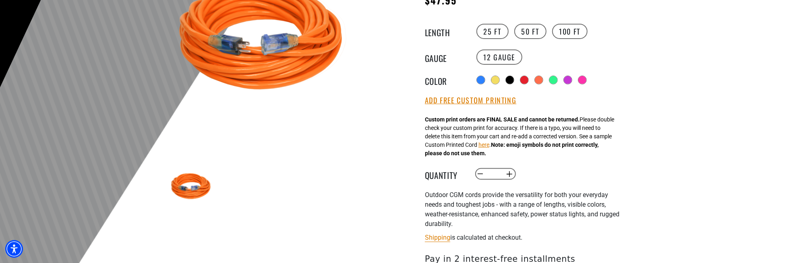
scroll to position [174, 0]
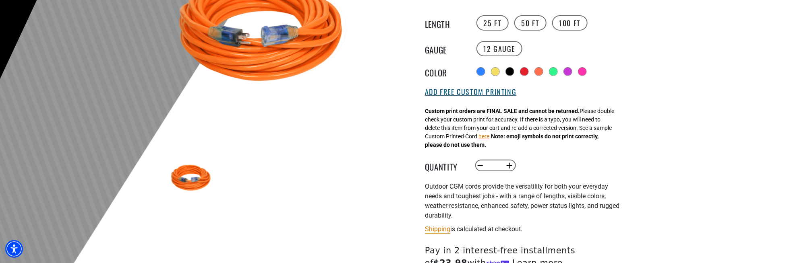
click at [455, 94] on button "Add Free Custom Printing" at bounding box center [470, 92] width 91 height 9
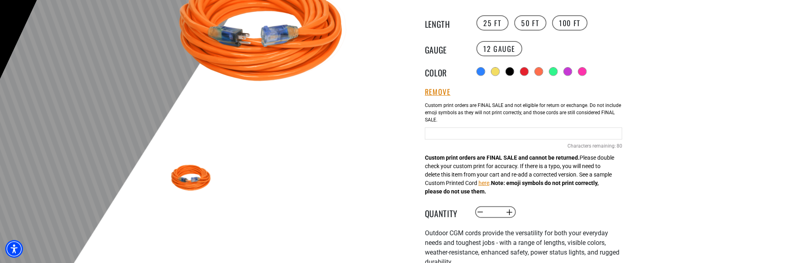
click at [446, 133] on input "text" at bounding box center [523, 134] width 197 height 12
click at [450, 132] on input "text" at bounding box center [523, 134] width 197 height 12
paste input "**********"
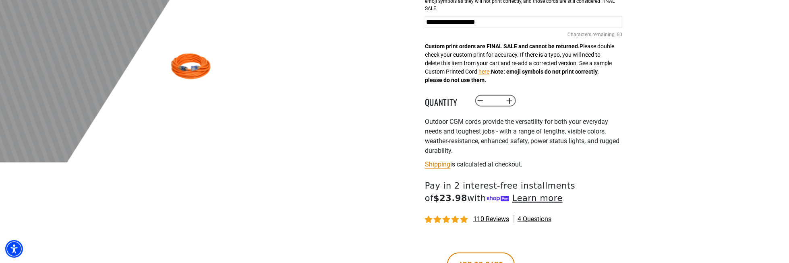
scroll to position [375, 0]
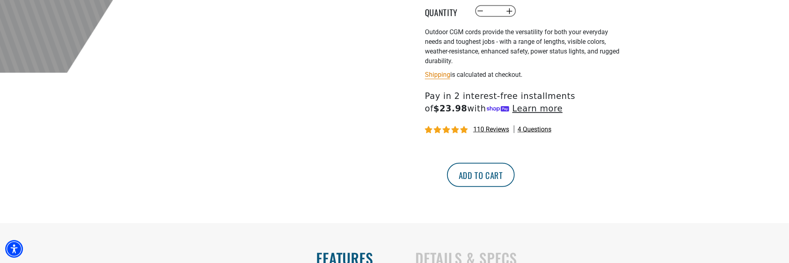
type input "**********"
click at [515, 172] on button "Add to cart" at bounding box center [481, 175] width 68 height 24
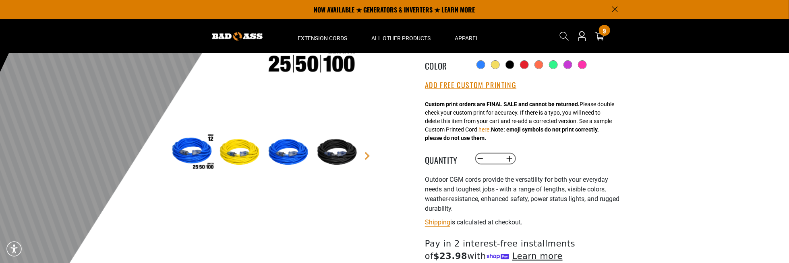
scroll to position [174, 0]
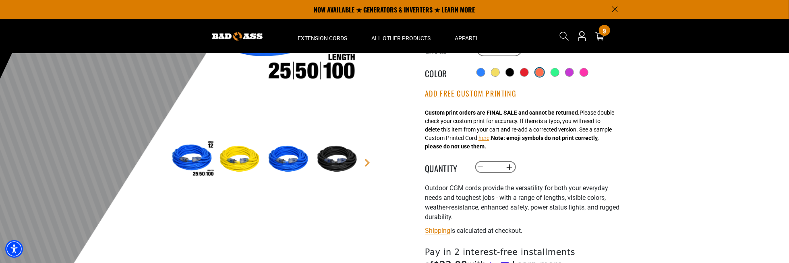
click at [537, 71] on div at bounding box center [540, 72] width 8 height 8
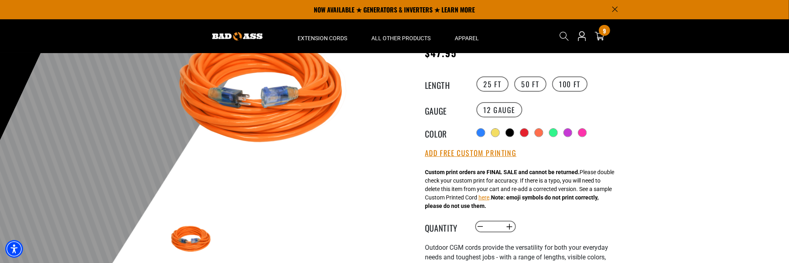
scroll to position [93, 0]
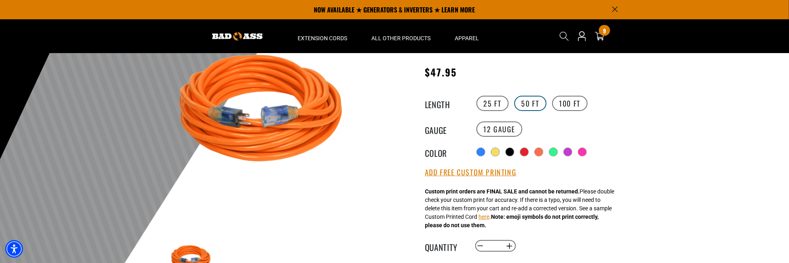
drag, startPoint x: 531, startPoint y: 102, endPoint x: 526, endPoint y: 101, distance: 4.9
click at [531, 102] on label "50 FT" at bounding box center [530, 103] width 32 height 15
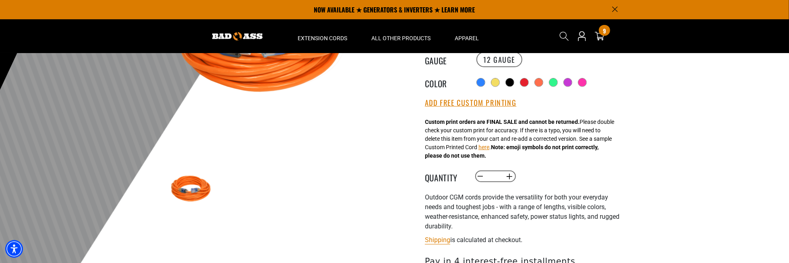
scroll to position [174, 0]
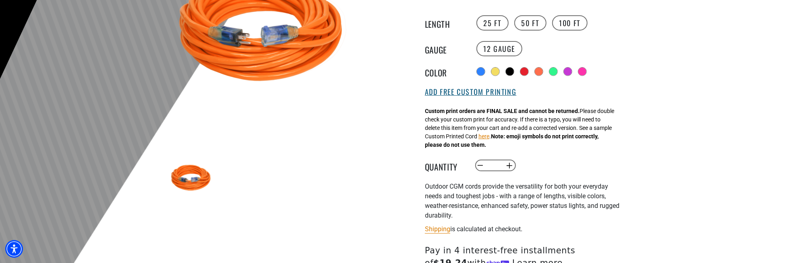
click at [463, 94] on button "Add Free Custom Printing" at bounding box center [470, 92] width 91 height 9
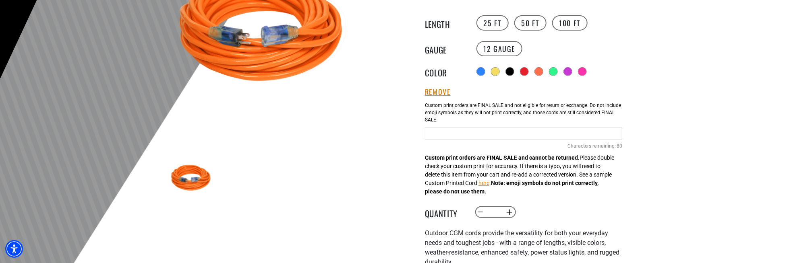
click at [449, 132] on input "text" at bounding box center [523, 134] width 197 height 12
drag, startPoint x: 448, startPoint y: 132, endPoint x: 440, endPoint y: 132, distance: 8.1
click at [440, 132] on input "text" at bounding box center [523, 134] width 197 height 12
type input "**********"
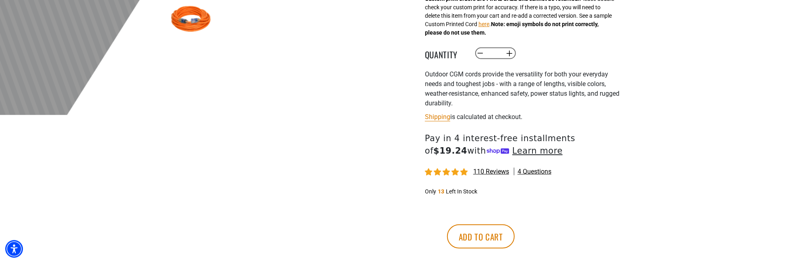
scroll to position [335, 0]
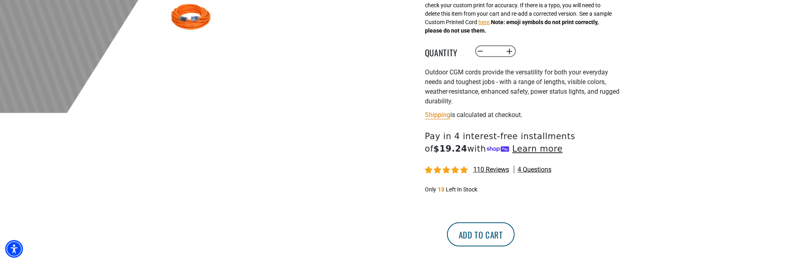
click at [515, 234] on button "Add to cart" at bounding box center [481, 235] width 68 height 24
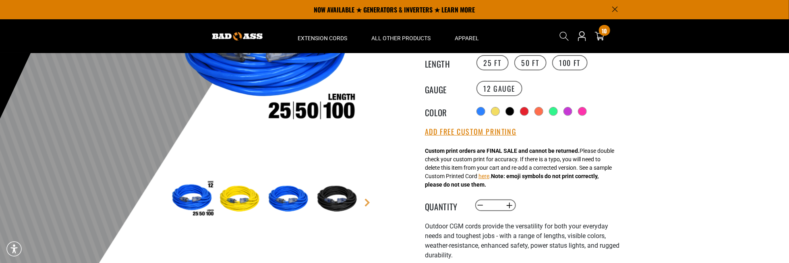
scroll to position [133, 0]
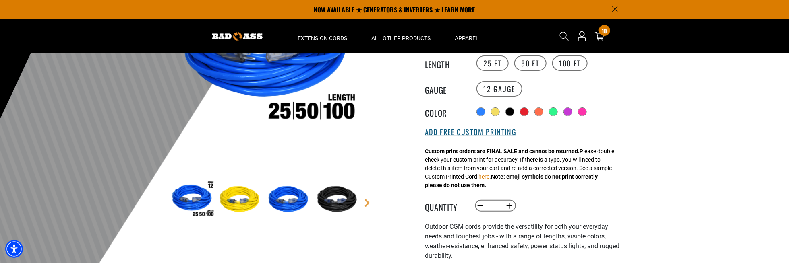
click at [460, 129] on button "Add Free Custom Printing" at bounding box center [470, 132] width 91 height 9
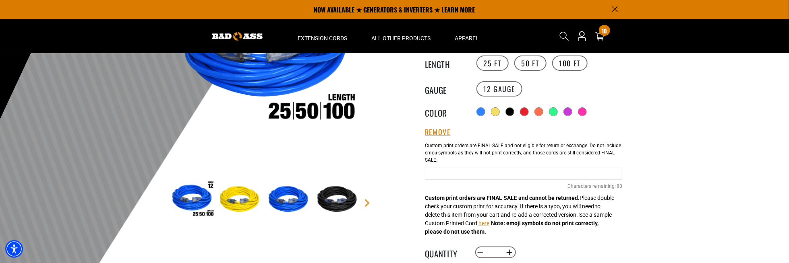
click at [461, 171] on input "Orange Cables" at bounding box center [523, 174] width 197 height 12
type input "**********"
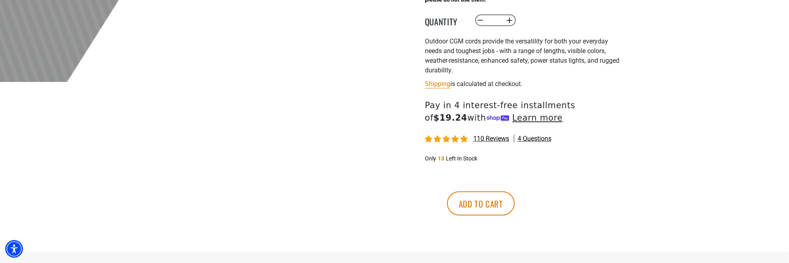
scroll to position [415, 0]
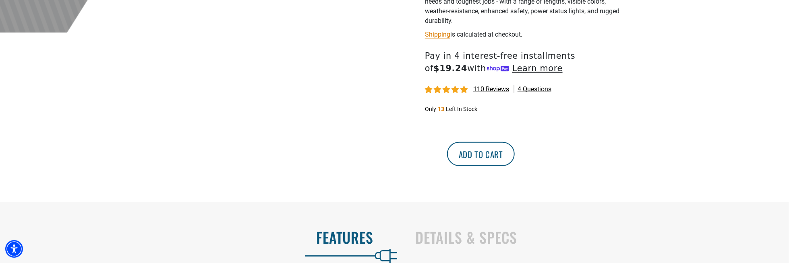
drag, startPoint x: 547, startPoint y: 157, endPoint x: 535, endPoint y: 160, distance: 12.3
click at [515, 157] on button "Add to cart" at bounding box center [481, 154] width 68 height 24
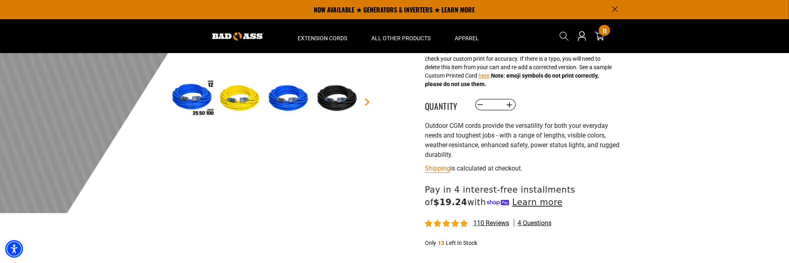
scroll to position [209, 0]
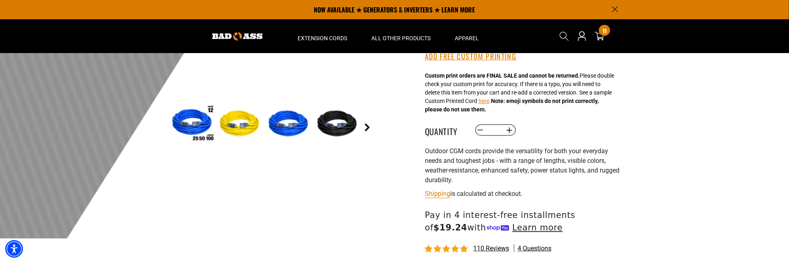
click at [371, 126] on link "Next" at bounding box center [367, 128] width 8 height 8
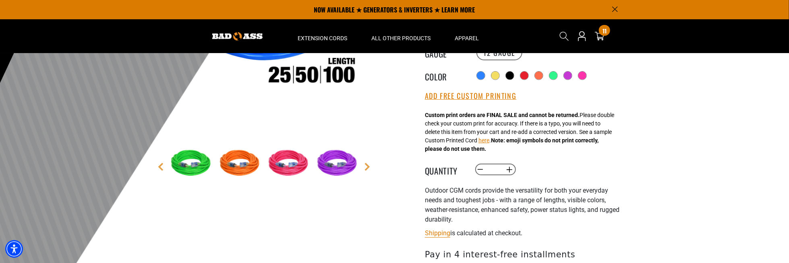
scroll to position [169, 0]
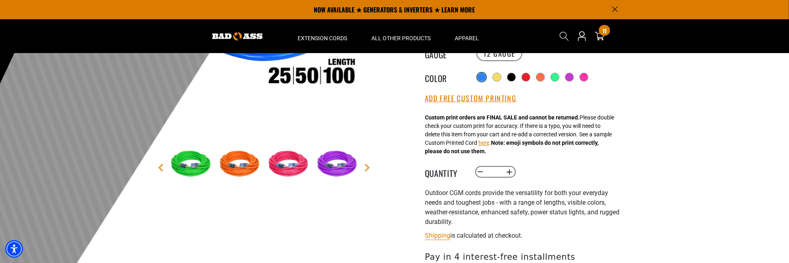
click at [483, 76] on div at bounding box center [482, 77] width 8 height 8
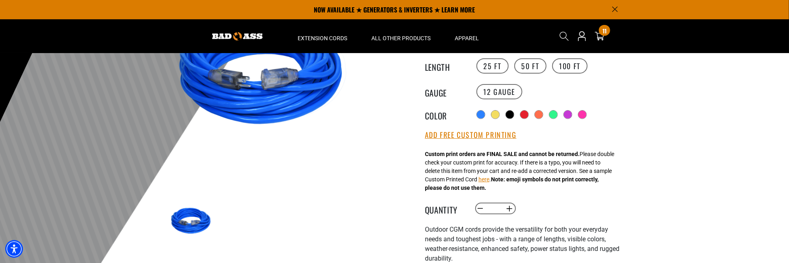
scroll to position [129, 0]
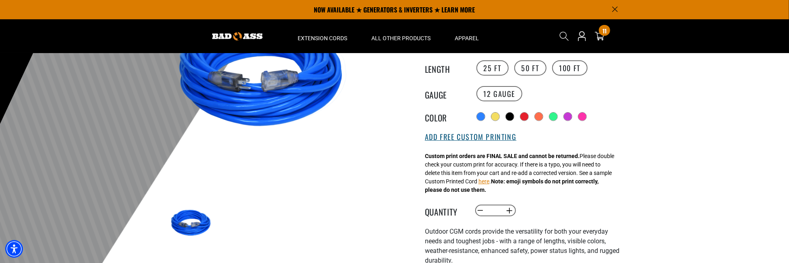
click at [452, 142] on button "Add Free Custom Printing" at bounding box center [470, 137] width 91 height 9
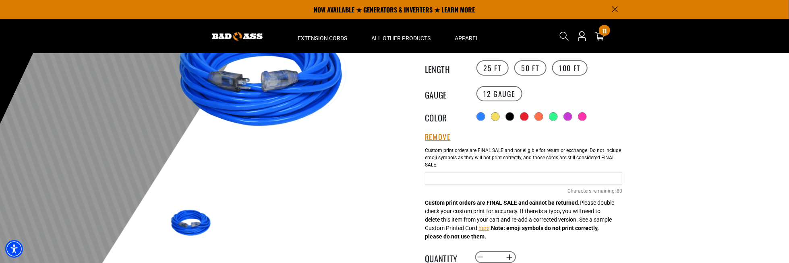
click at [455, 178] on input "text" at bounding box center [523, 179] width 197 height 12
type input "**********"
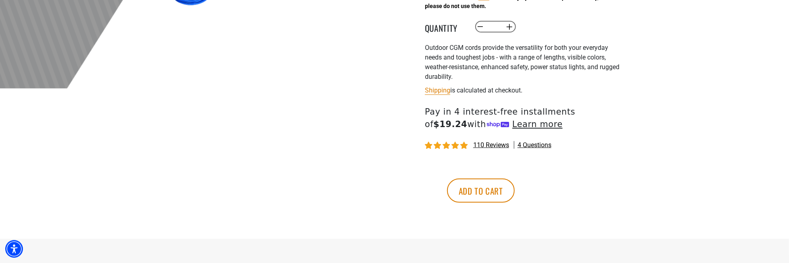
scroll to position [370, 0]
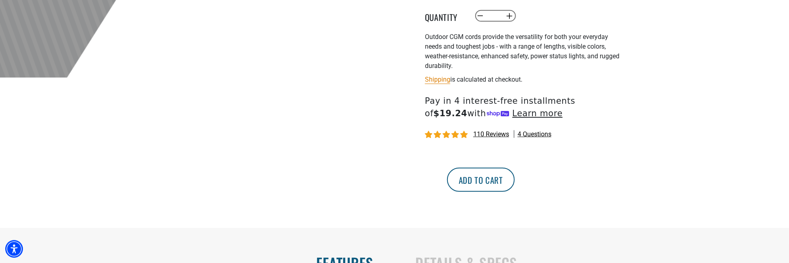
click at [515, 186] on button "Add to cart" at bounding box center [481, 180] width 68 height 24
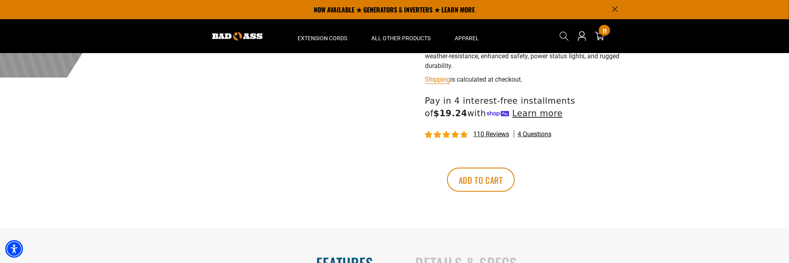
scroll to position [290, 0]
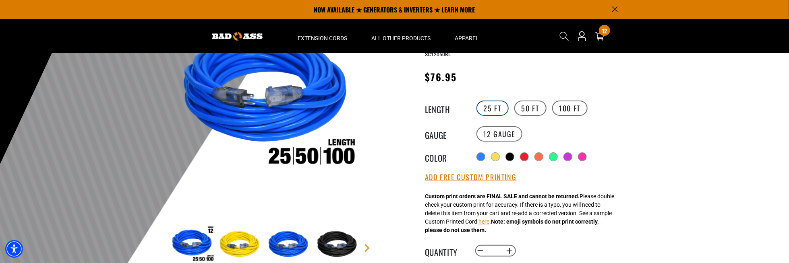
click at [489, 107] on label "25 FT" at bounding box center [493, 108] width 32 height 15
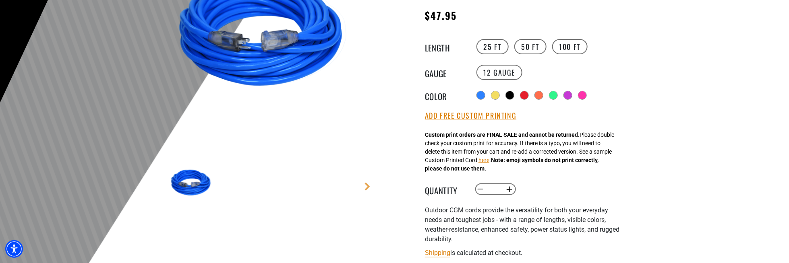
scroll to position [169, 0]
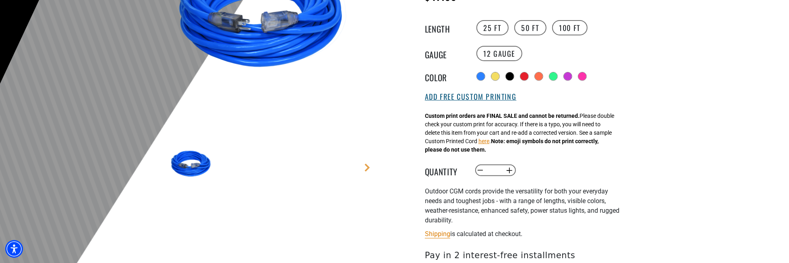
click at [482, 98] on button "Add Free Custom Printing" at bounding box center [470, 97] width 91 height 9
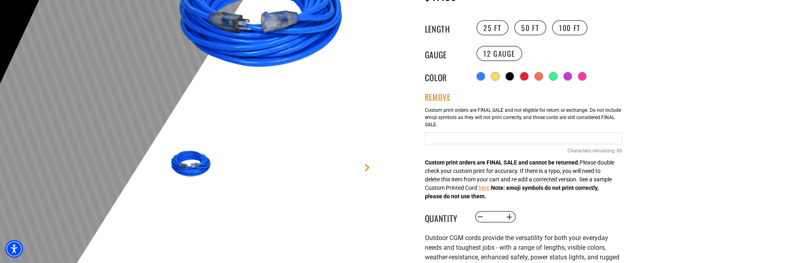
click at [455, 135] on input "Blue Cables" at bounding box center [523, 139] width 197 height 12
type input "**********"
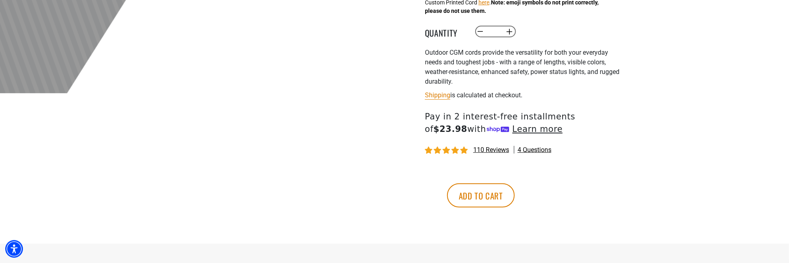
scroll to position [370, 0]
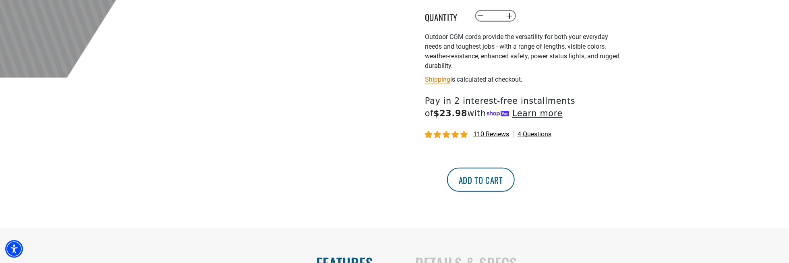
click at [515, 177] on button "Add to cart" at bounding box center [481, 180] width 68 height 24
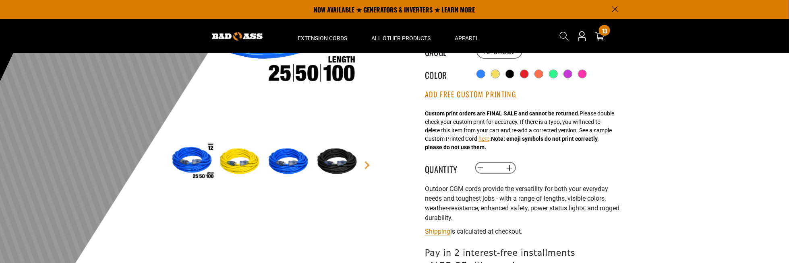
scroll to position [129, 0]
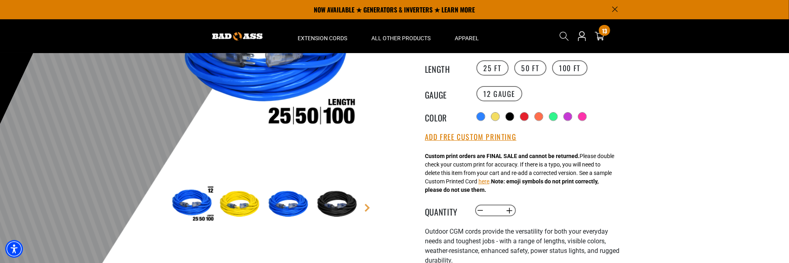
click at [239, 208] on img at bounding box center [241, 205] width 47 height 47
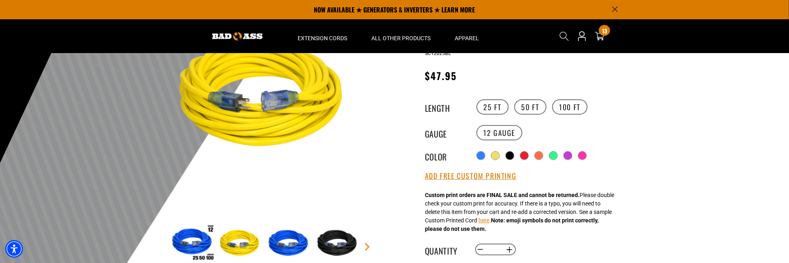
scroll to position [88, 0]
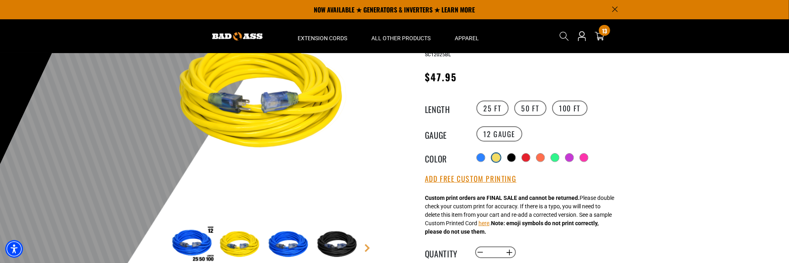
click at [496, 155] on div at bounding box center [496, 158] width 8 height 8
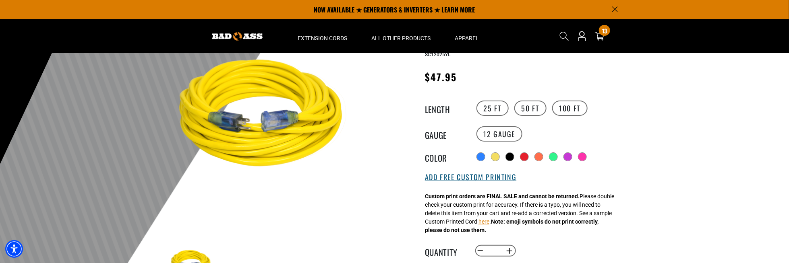
click at [444, 176] on button "Add Free Custom Printing" at bounding box center [470, 177] width 91 height 9
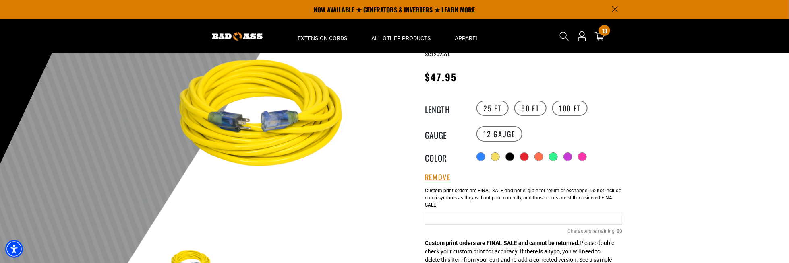
click at [465, 219] on input "text" at bounding box center [523, 219] width 197 height 12
paste input "**********"
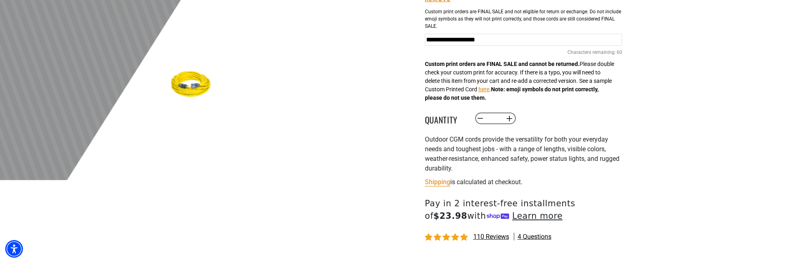
scroll to position [330, 0]
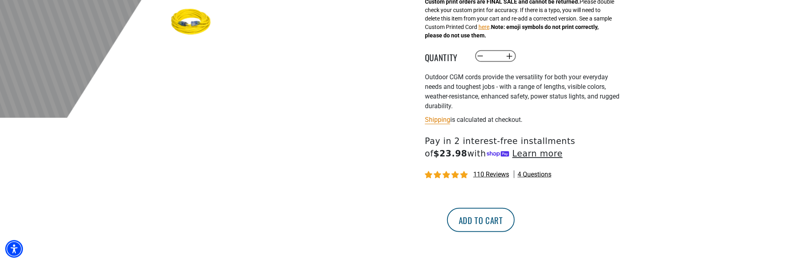
type input "**********"
click at [515, 216] on button "Add to cart" at bounding box center [481, 220] width 68 height 24
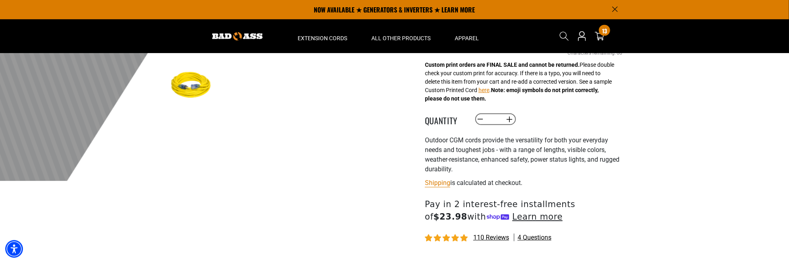
scroll to position [249, 0]
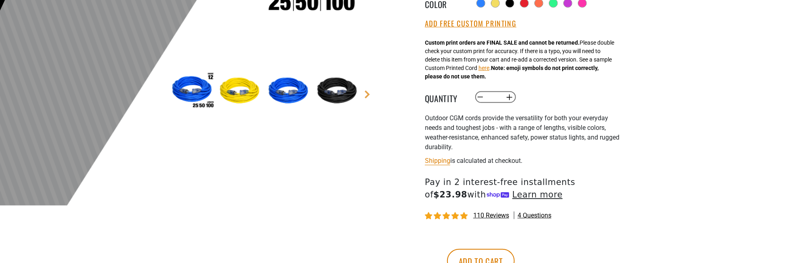
scroll to position [162, 0]
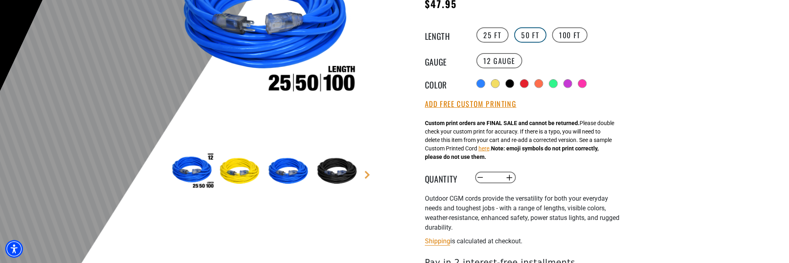
click at [526, 35] on label "50 FT" at bounding box center [530, 34] width 32 height 15
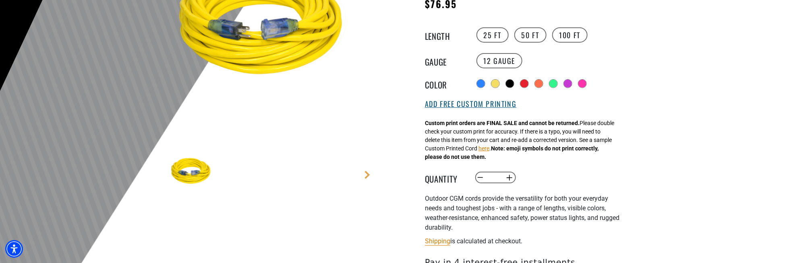
click at [467, 103] on button "Add Free Custom Printing" at bounding box center [470, 104] width 91 height 9
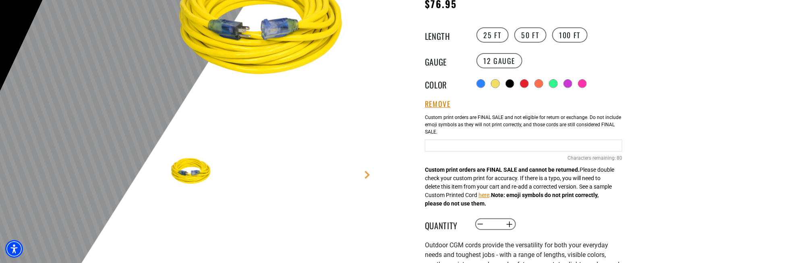
click at [463, 146] on input "Yellow Cables" at bounding box center [523, 146] width 197 height 12
type input "**********"
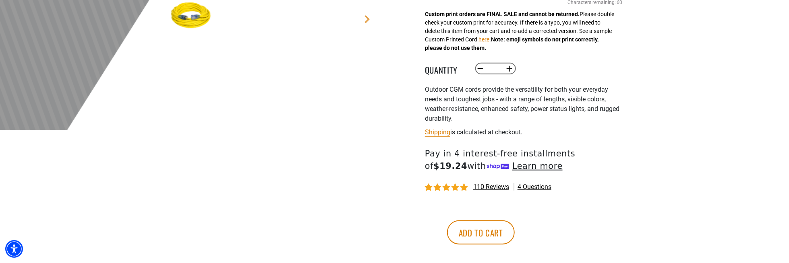
scroll to position [323, 0]
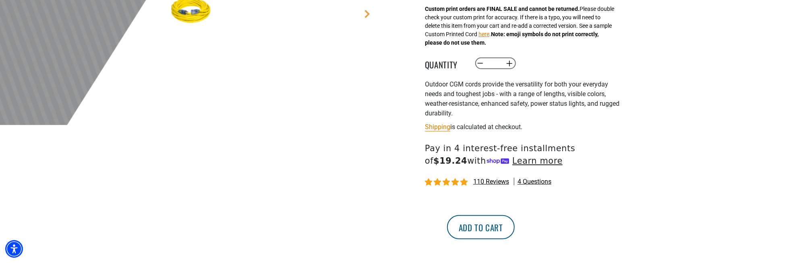
click at [515, 227] on button "Add to cart" at bounding box center [481, 228] width 68 height 24
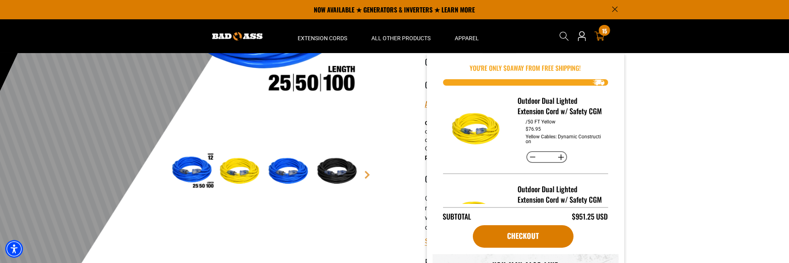
click at [602, 33] on div "15 15 items" at bounding box center [604, 30] width 11 height 11
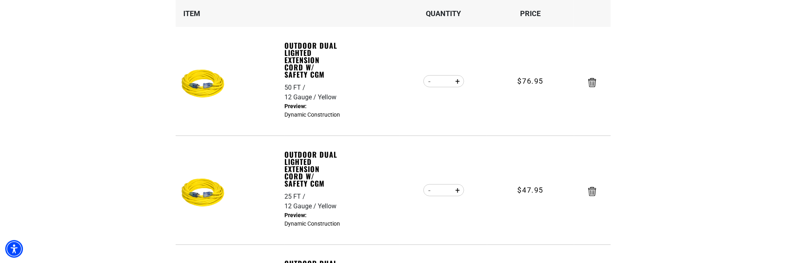
scroll to position [161, 0]
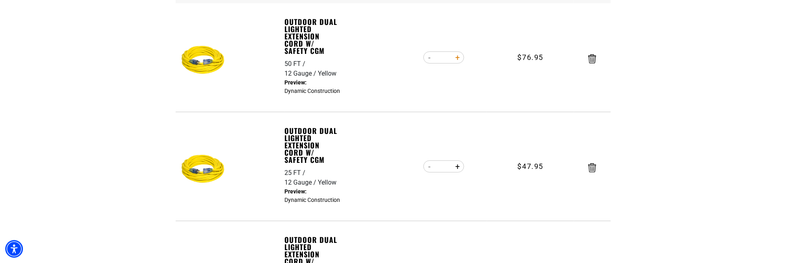
click at [461, 55] on button "Increase quantity for Outdoor Dual Lighted Extension Cord w/ Safety CGM" at bounding box center [458, 58] width 12 height 14
type input "*"
click at [458, 56] on button "Increase quantity for Outdoor Dual Lighted Extension Cord w/ Safety CGM" at bounding box center [458, 58] width 12 height 14
type input "*"
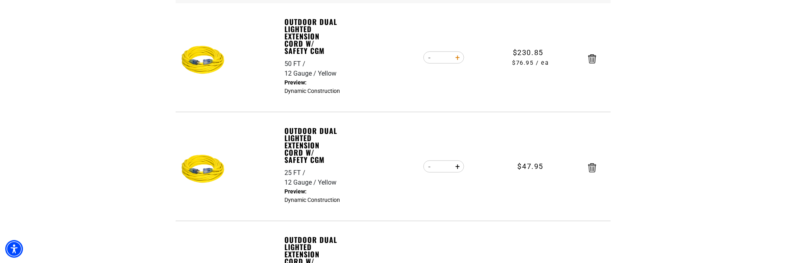
click at [456, 56] on button "Increase quantity for Outdoor Dual Lighted Extension Cord w/ Safety CGM" at bounding box center [458, 58] width 12 height 14
type input "*"
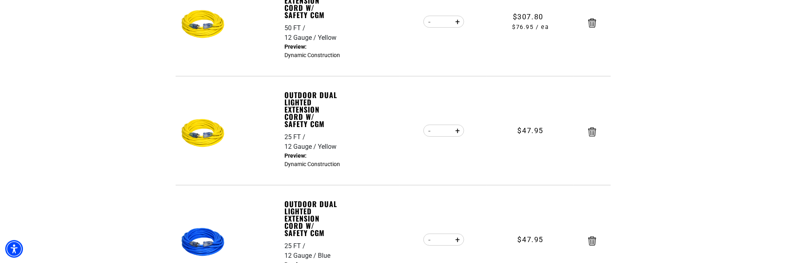
scroll to position [201, 0]
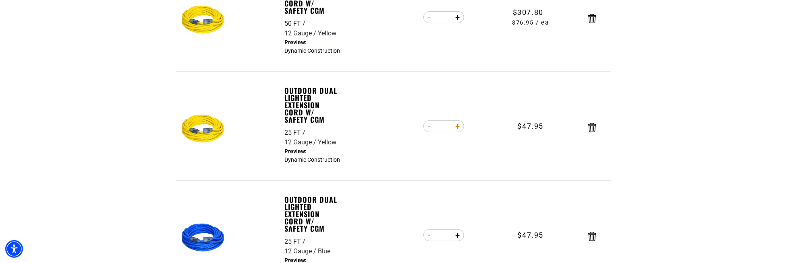
click at [459, 125] on button "Increase quantity for Outdoor Dual Lighted Extension Cord w/ Safety CGM" at bounding box center [458, 127] width 12 height 14
type input "*"
click at [459, 127] on button "Increase quantity for Outdoor Dual Lighted Extension Cord w/ Safety CGM" at bounding box center [458, 127] width 12 height 14
type input "*"
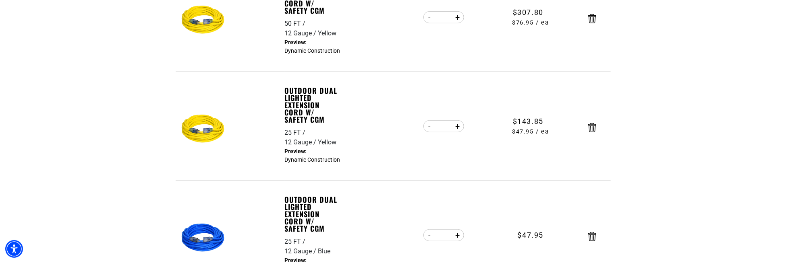
click at [459, 127] on button "Increase quantity for Outdoor Dual Lighted Extension Cord w/ Safety CGM" at bounding box center [458, 127] width 12 height 14
type input "*"
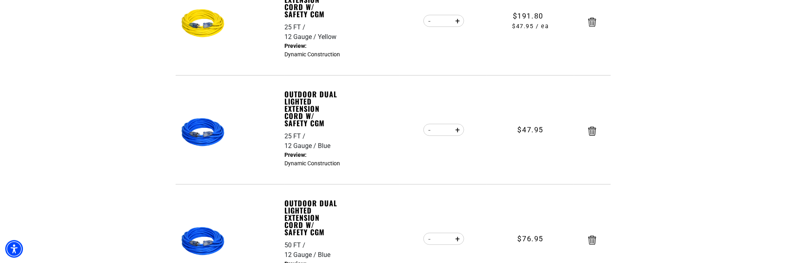
scroll to position [322, 0]
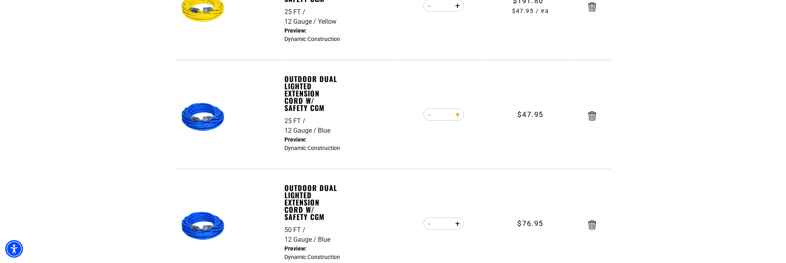
click at [456, 115] on button "Increase quantity for Outdoor Dual Lighted Extension Cord w/ Safety CGM" at bounding box center [458, 115] width 12 height 14
type input "*"
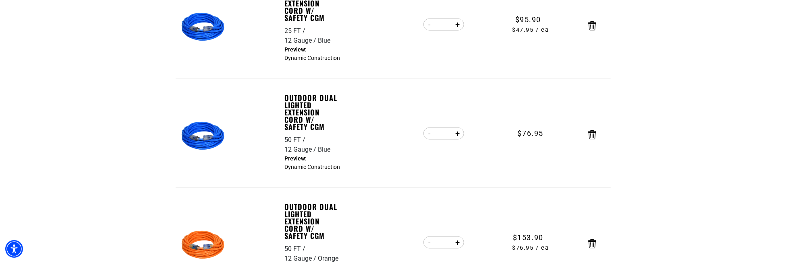
scroll to position [443, 0]
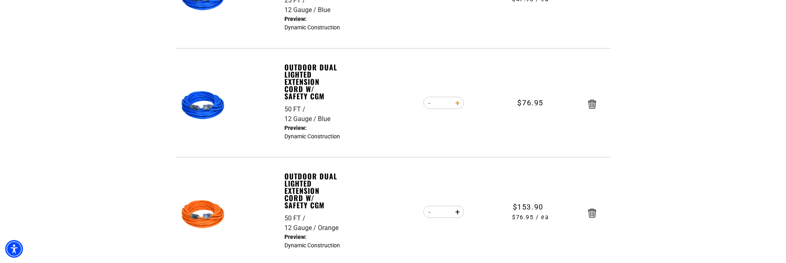
click at [457, 104] on button "Increase quantity for Outdoor Dual Lighted Extension Cord w/ Safety CGM" at bounding box center [458, 103] width 12 height 14
type input "*"
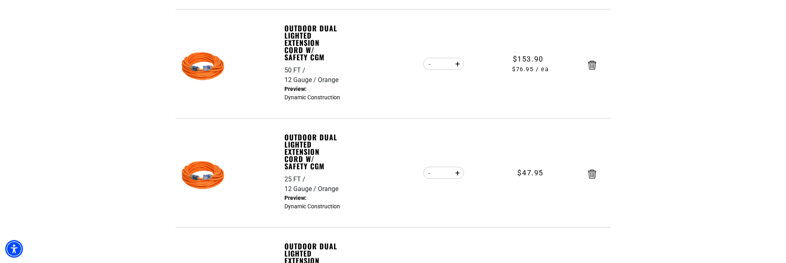
scroll to position [645, 0]
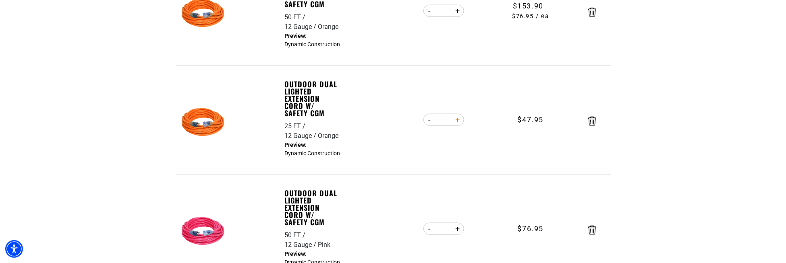
click at [454, 119] on button "Increase quantity for Outdoor Dual Lighted Extension Cord w/ Safety CGM" at bounding box center [458, 120] width 12 height 14
type input "*"
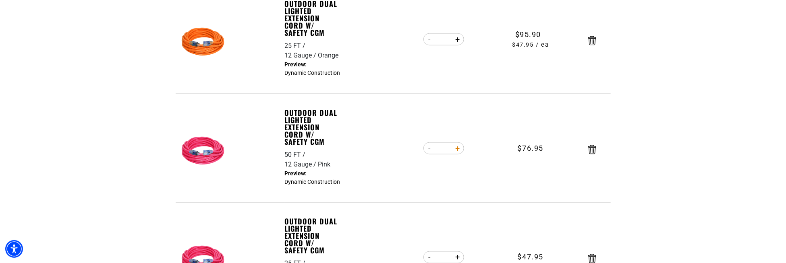
click at [458, 147] on button "Increase quantity for Outdoor Dual Lighted Extension Cord w/ Safety CGM" at bounding box center [458, 149] width 12 height 14
type input "*"
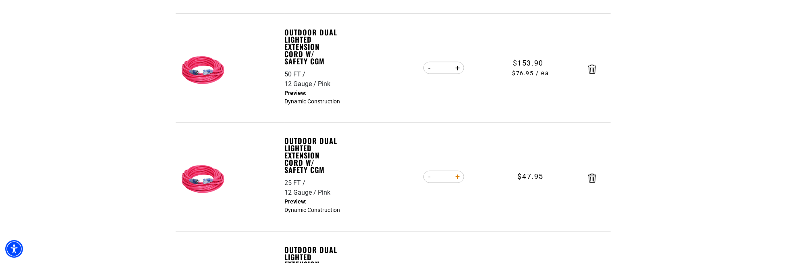
click at [457, 174] on button "Increase quantity for Outdoor Dual Lighted Extension Cord w/ Safety CGM" at bounding box center [458, 177] width 12 height 14
type input "*"
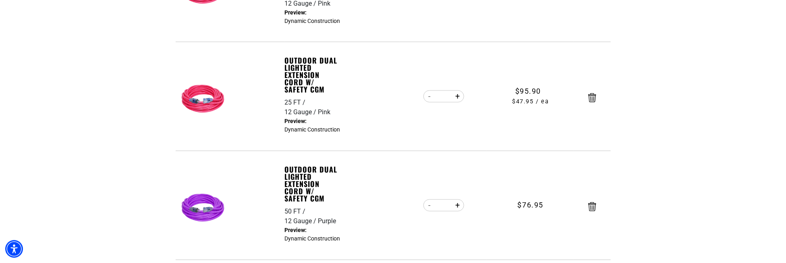
scroll to position [1007, 0]
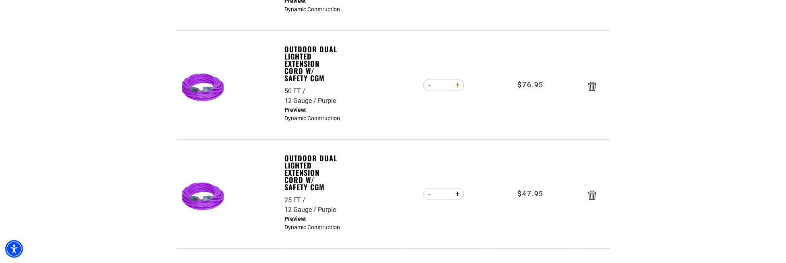
click at [457, 83] on button "Increase quantity for Outdoor Dual Lighted Extension Cord w/ Safety CGM" at bounding box center [458, 85] width 12 height 14
type input "*"
drag, startPoint x: 463, startPoint y: 190, endPoint x: 459, endPoint y: 191, distance: 4.1
click at [459, 191] on button "Increase quantity for Outdoor Dual Lighted Extension Cord w/ Safety CGM" at bounding box center [458, 194] width 12 height 14
type input "*"
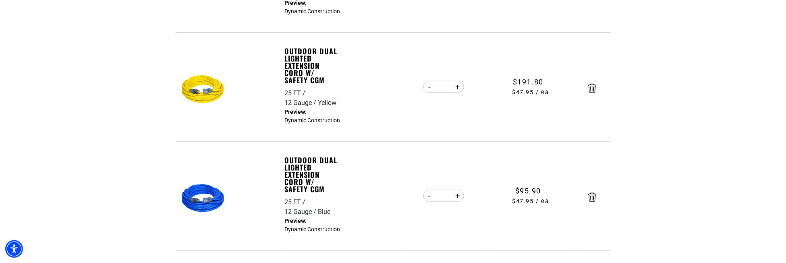
scroll to position [242, 0]
click at [455, 193] on button "Increase quantity for Outdoor Dual Lighted Extension Cord w/ Safety CGM" at bounding box center [458, 196] width 12 height 14
type input "*"
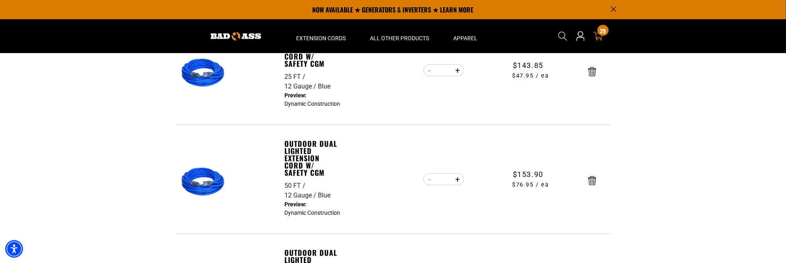
scroll to position [363, 0]
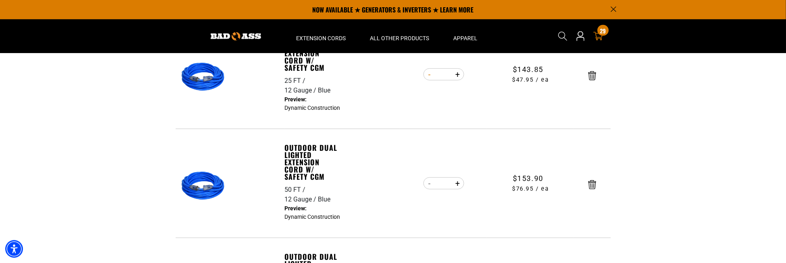
click at [429, 75] on button "Decrease quantity for Outdoor Dual Lighted Extension Cord w/ Safety CGM" at bounding box center [429, 75] width 12 height 14
type input "*"
click at [457, 182] on button "Increase quantity for Outdoor Dual Lighted Extension Cord w/ Safety CGM" at bounding box center [458, 184] width 12 height 14
type input "*"
click at [428, 183] on button "Decrease quantity for Outdoor Dual Lighted Extension Cord w/ Safety CGM" at bounding box center [429, 184] width 12 height 14
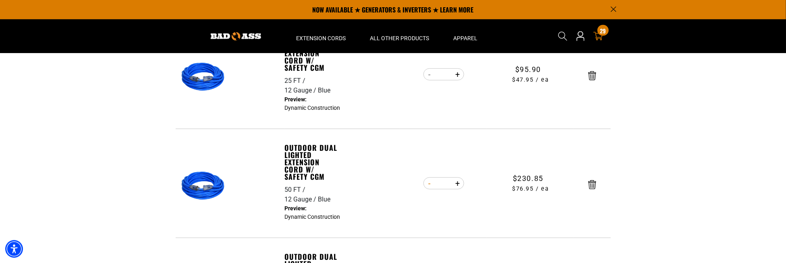
type input "*"
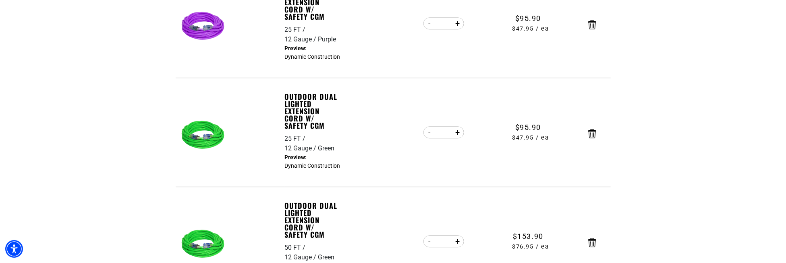
scroll to position [1209, 0]
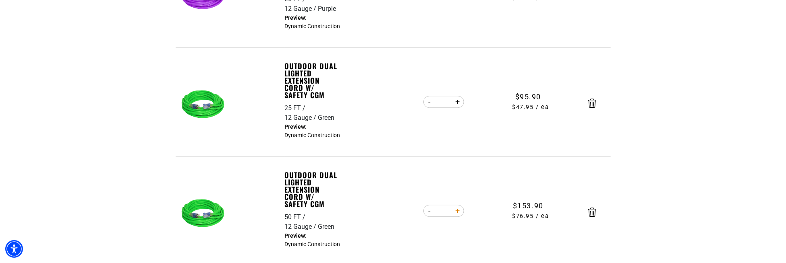
click at [458, 213] on button "Increase quantity for Outdoor Dual Lighted Extension Cord w/ Safety CGM" at bounding box center [458, 211] width 12 height 14
type input "*"
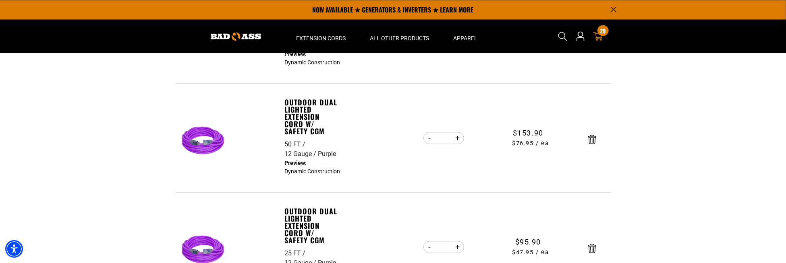
scroll to position [927, 0]
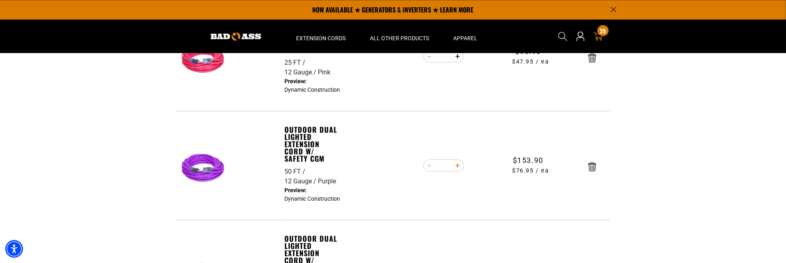
click at [456, 164] on button "Increase quantity for Outdoor Dual Lighted Extension Cord w/ Safety CGM" at bounding box center [458, 166] width 12 height 14
type input "*"
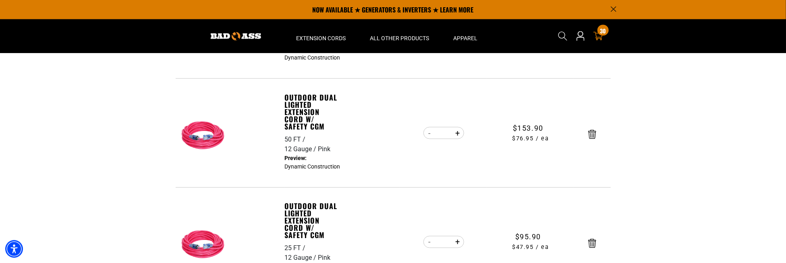
scroll to position [725, 0]
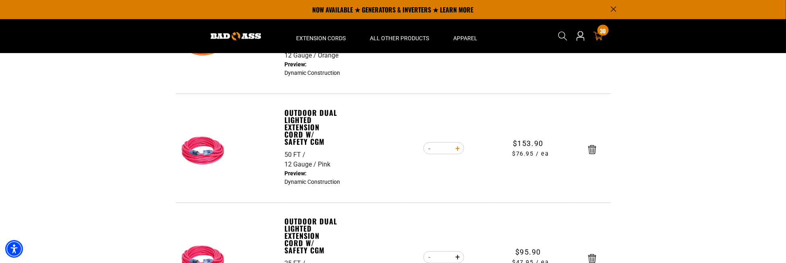
click at [459, 148] on button "Increase quantity for Outdoor Dual Lighted Extension Cord w/ Safety CGM" at bounding box center [458, 149] width 12 height 14
type input "*"
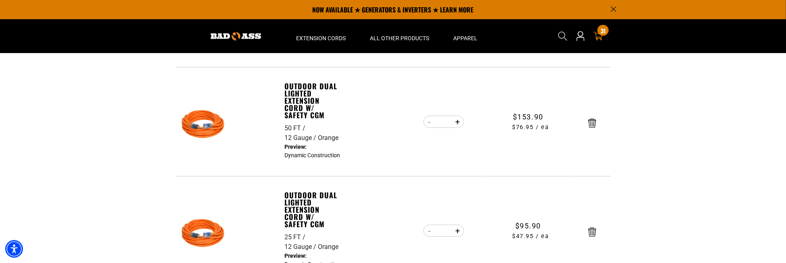
scroll to position [524, 0]
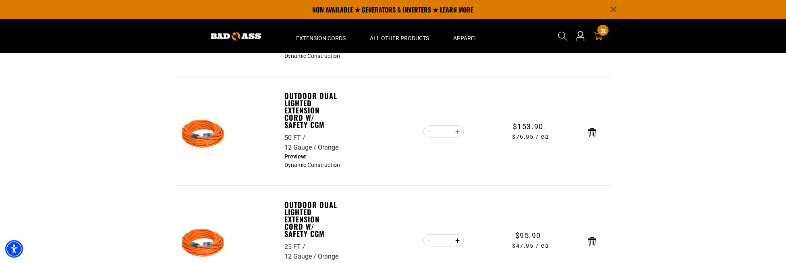
click at [458, 132] on button "Increase quantity for Outdoor Dual Lighted Extension Cord w/ Safety CGM" at bounding box center [458, 132] width 12 height 14
type input "*"
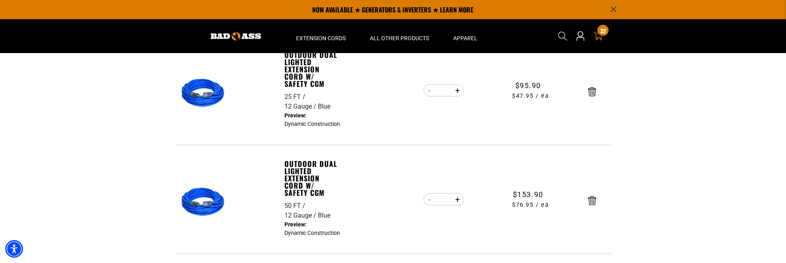
scroll to position [322, 0]
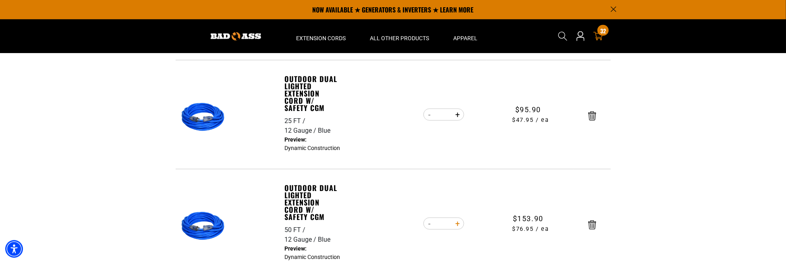
click at [459, 224] on button "Increase quantity for Outdoor Dual Lighted Extension Cord w/ Safety CGM" at bounding box center [458, 224] width 12 height 14
type input "*"
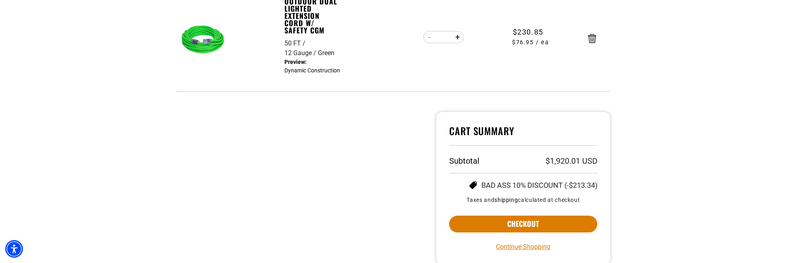
scroll to position [1462, 0]
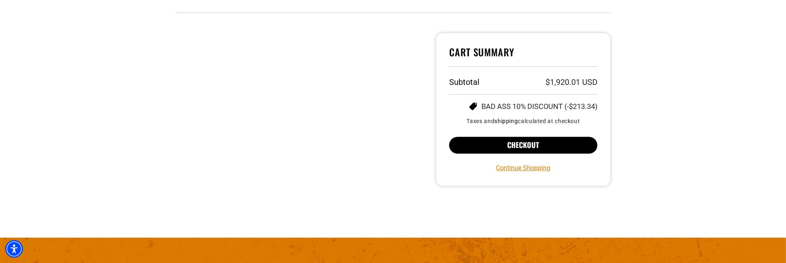
click at [529, 143] on button "Checkout" at bounding box center [523, 145] width 149 height 17
